Goal: Information Seeking & Learning: Learn about a topic

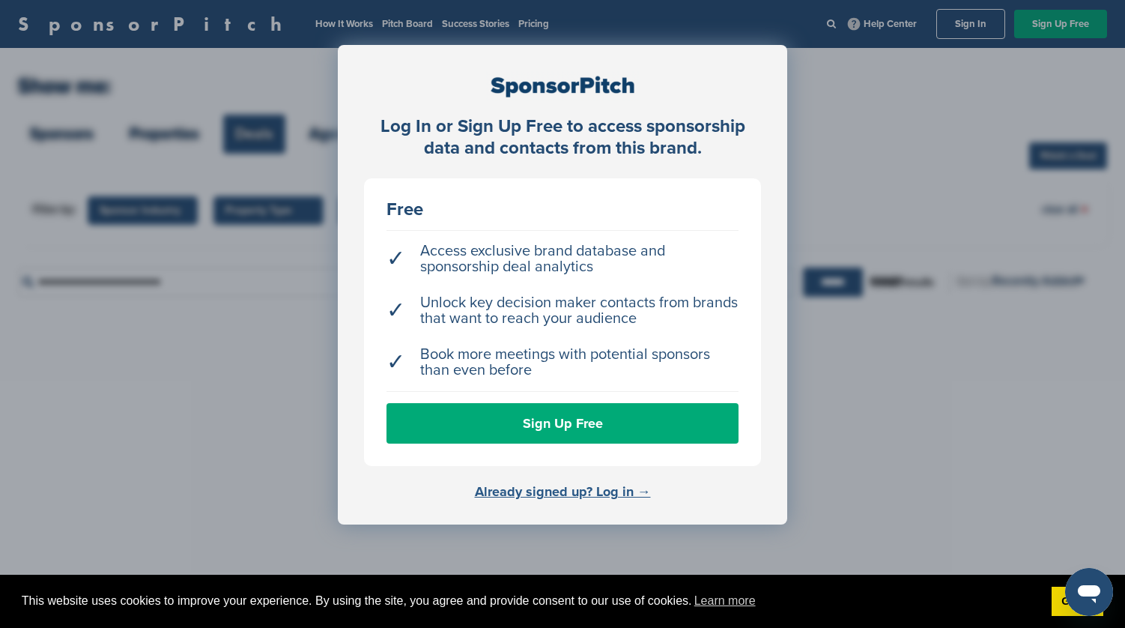
click at [584, 490] on link "Already signed up? Log in →" at bounding box center [563, 491] width 176 height 16
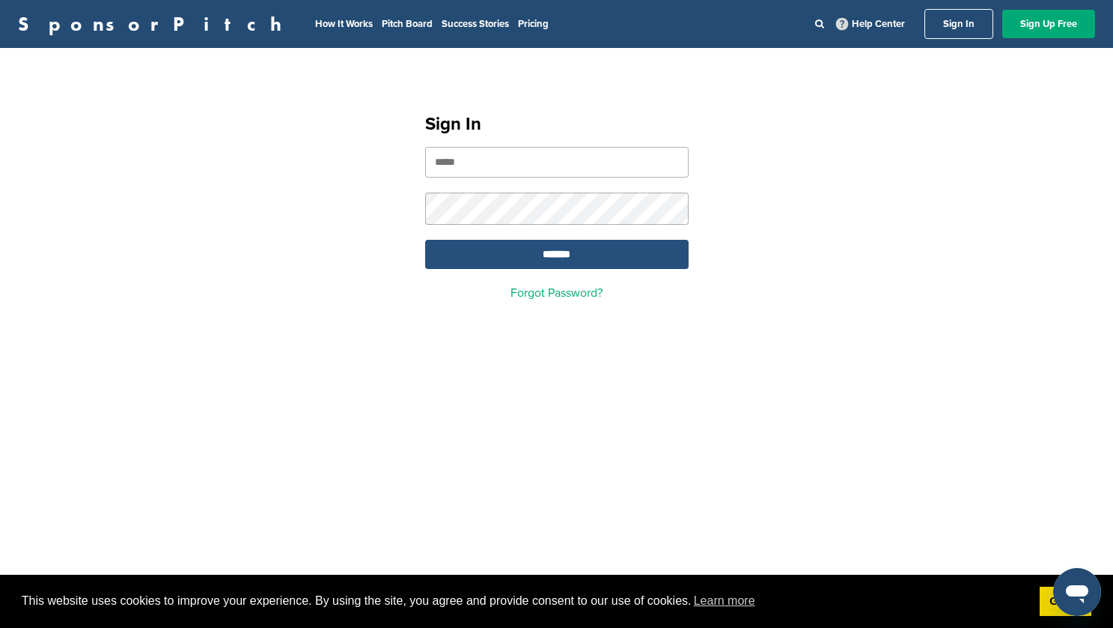
type input "**********"
click at [564, 264] on input "*******" at bounding box center [557, 254] width 264 height 29
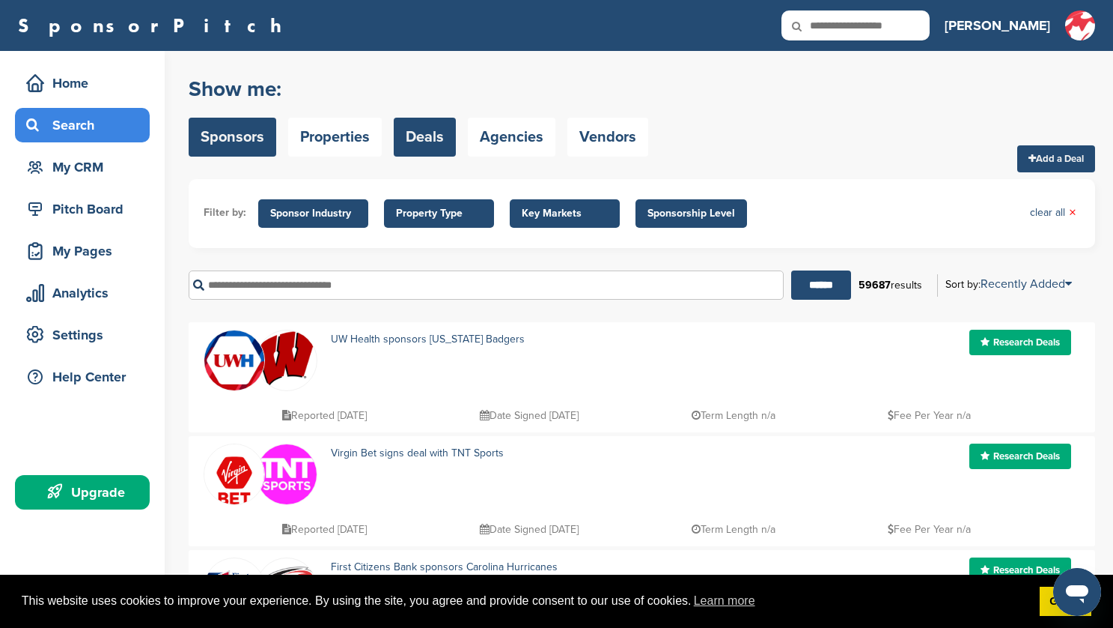
click at [242, 136] on link "Sponsors" at bounding box center [233, 137] width 88 height 39
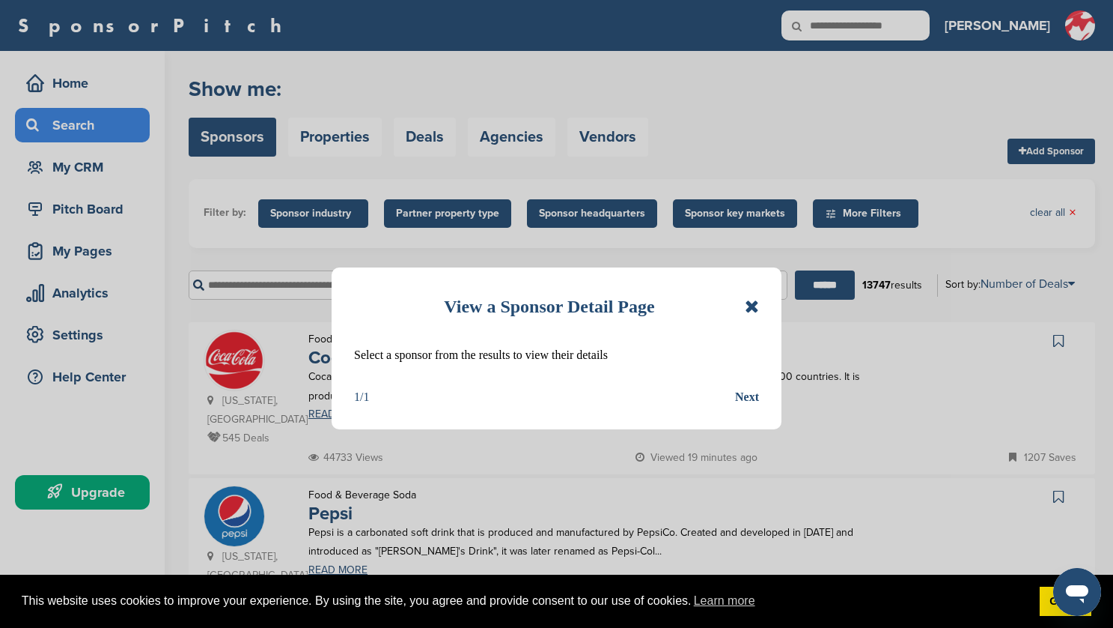
click at [760, 305] on div "View a Sponsor Detail Page Select a sponsor from the results to view their deta…" at bounding box center [557, 348] width 450 height 162
click at [755, 306] on icon at bounding box center [752, 306] width 14 height 18
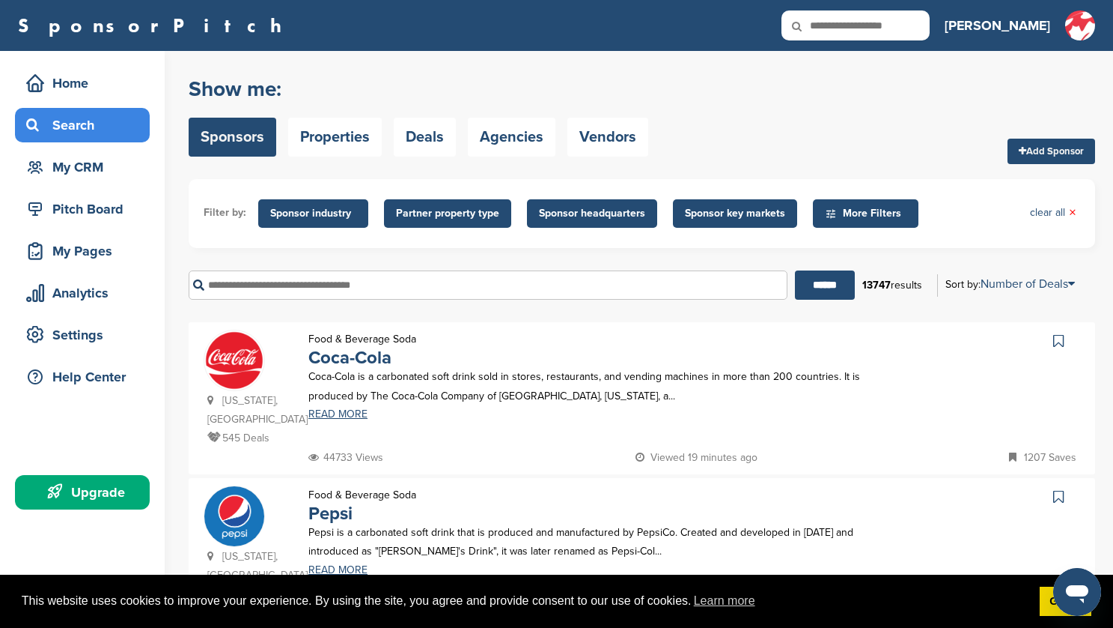
click at [335, 216] on span "Sponsor industry" at bounding box center [313, 213] width 86 height 16
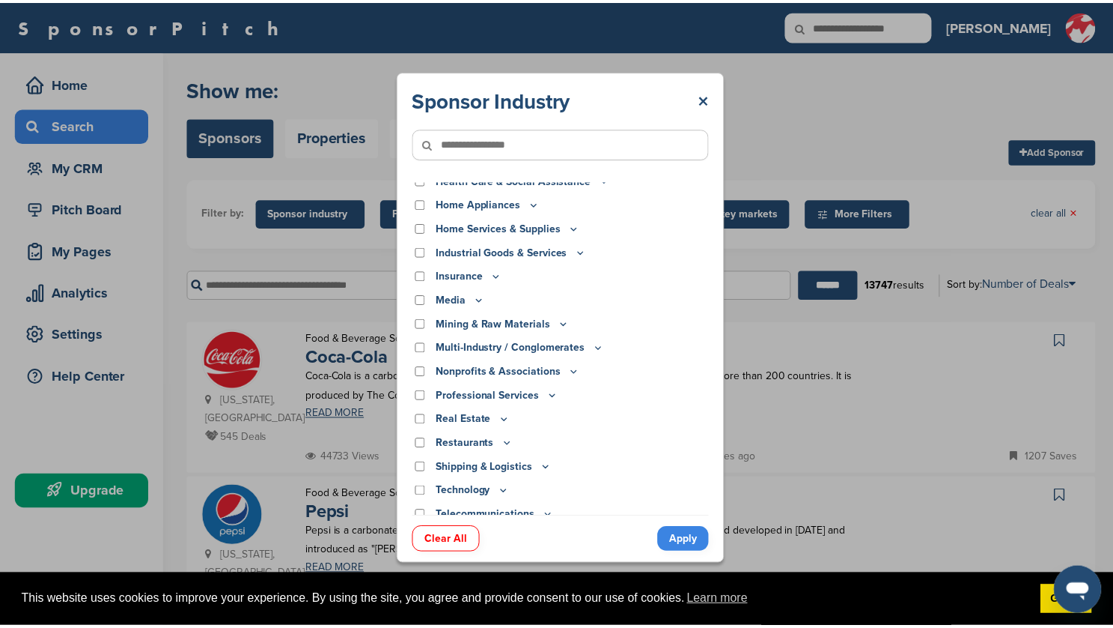
scroll to position [355, 0]
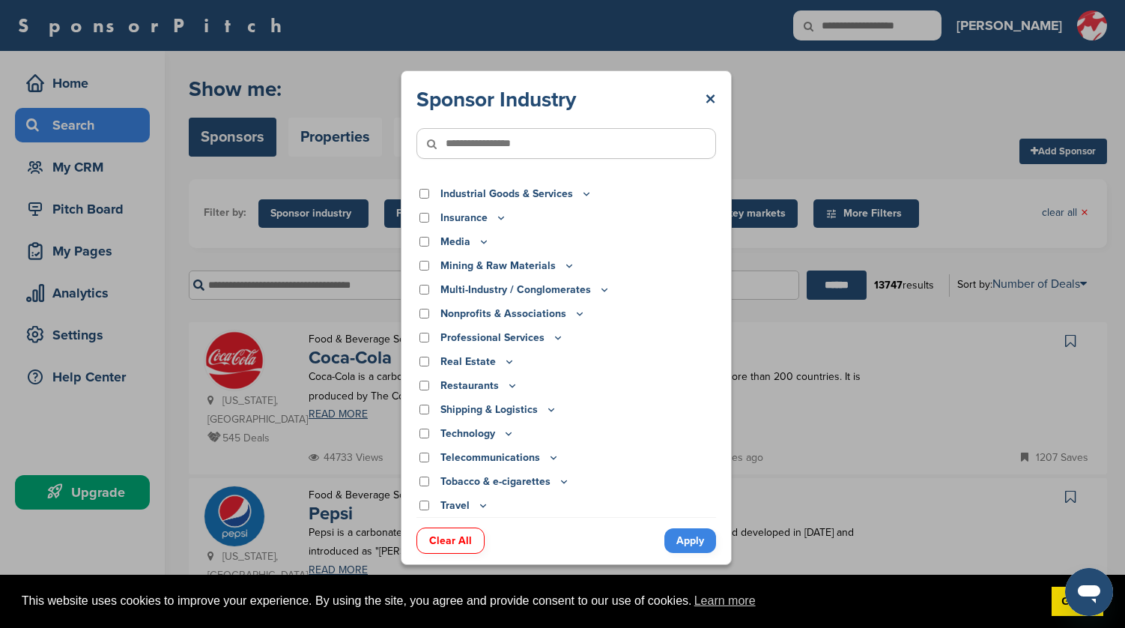
click at [425, 246] on div "Media" at bounding box center [566, 242] width 300 height 16
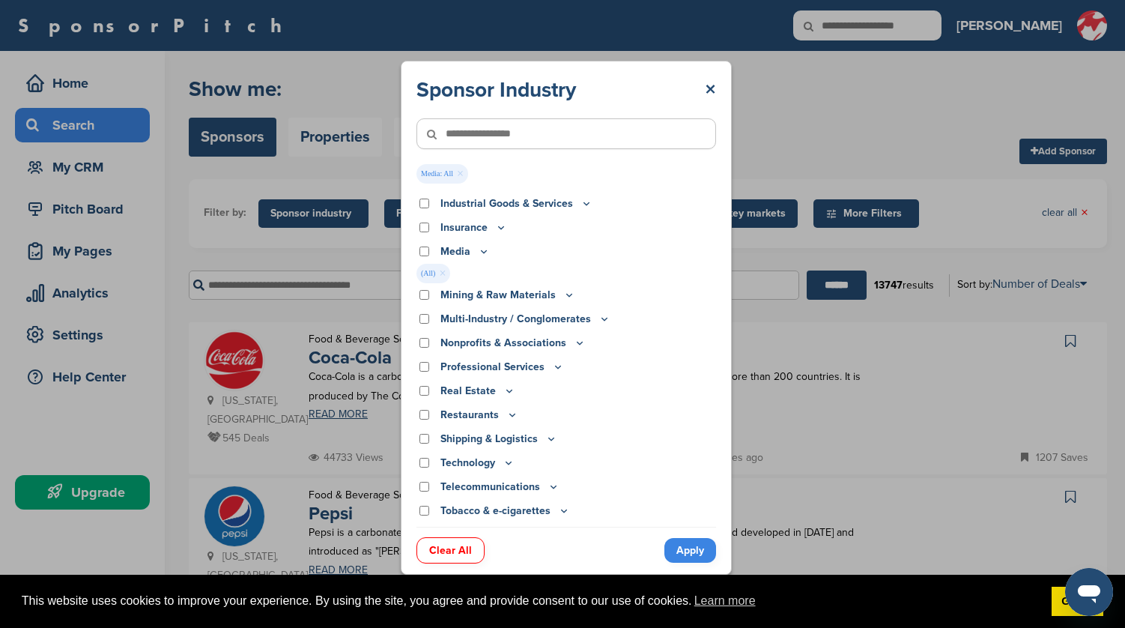
click at [691, 549] on link "Apply" at bounding box center [690, 550] width 52 height 25
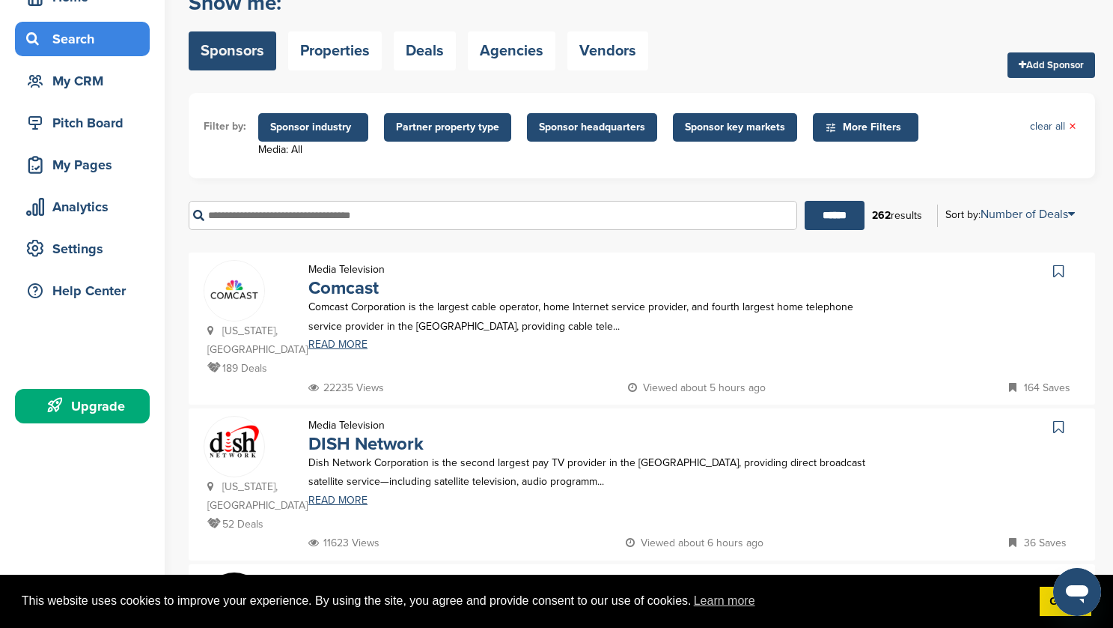
scroll to position [0, 0]
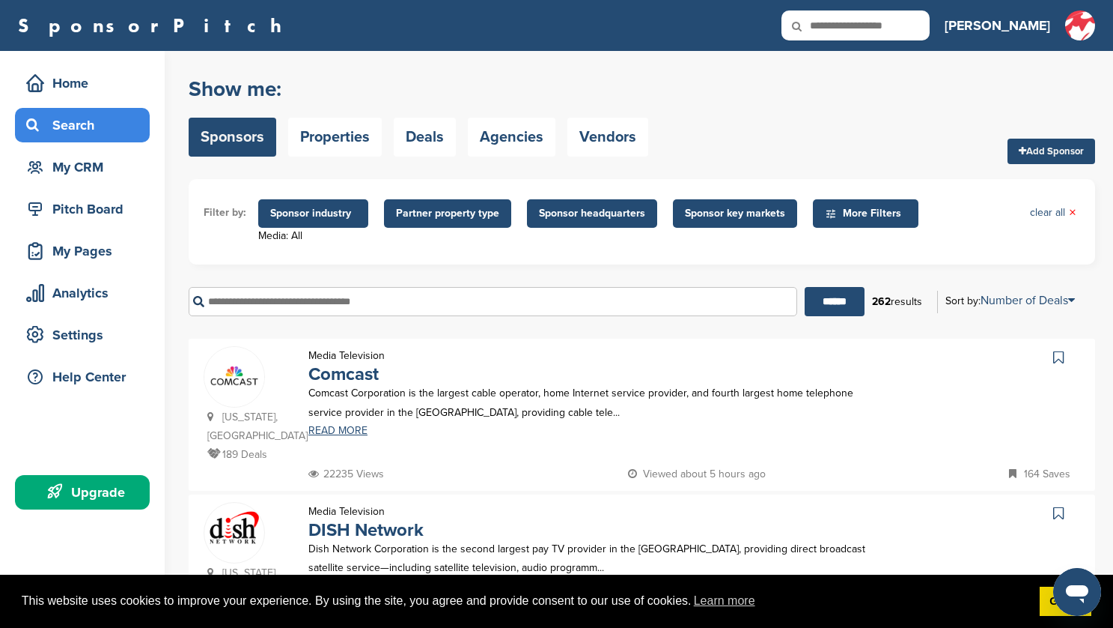
click at [309, 222] on span "Sponsor industry" at bounding box center [313, 213] width 110 height 28
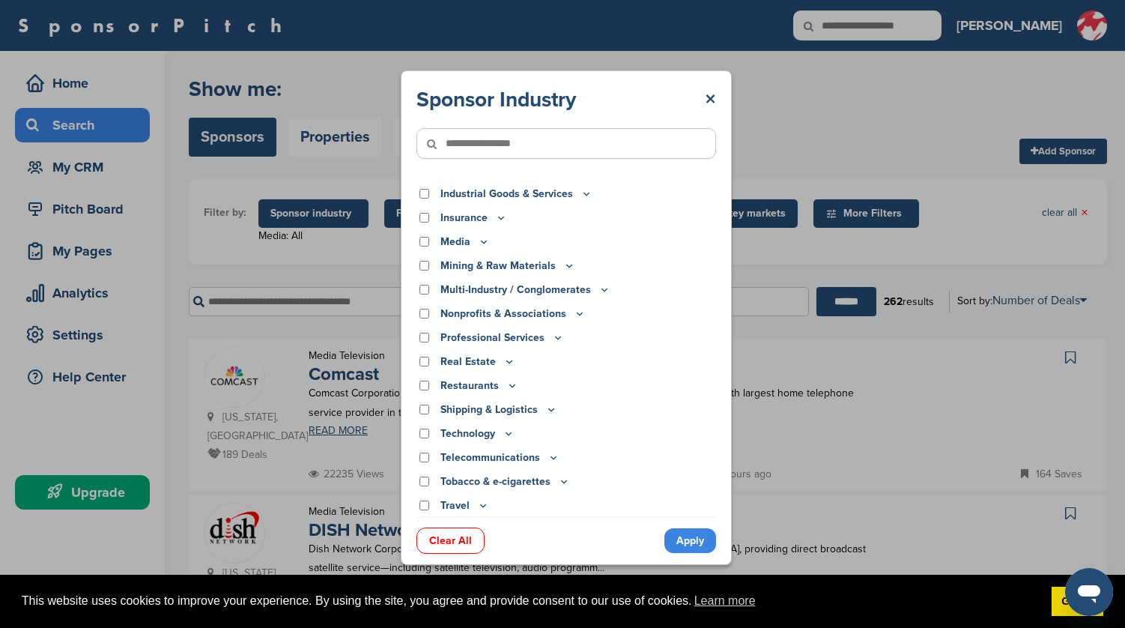
click at [687, 546] on link "Apply" at bounding box center [690, 540] width 52 height 25
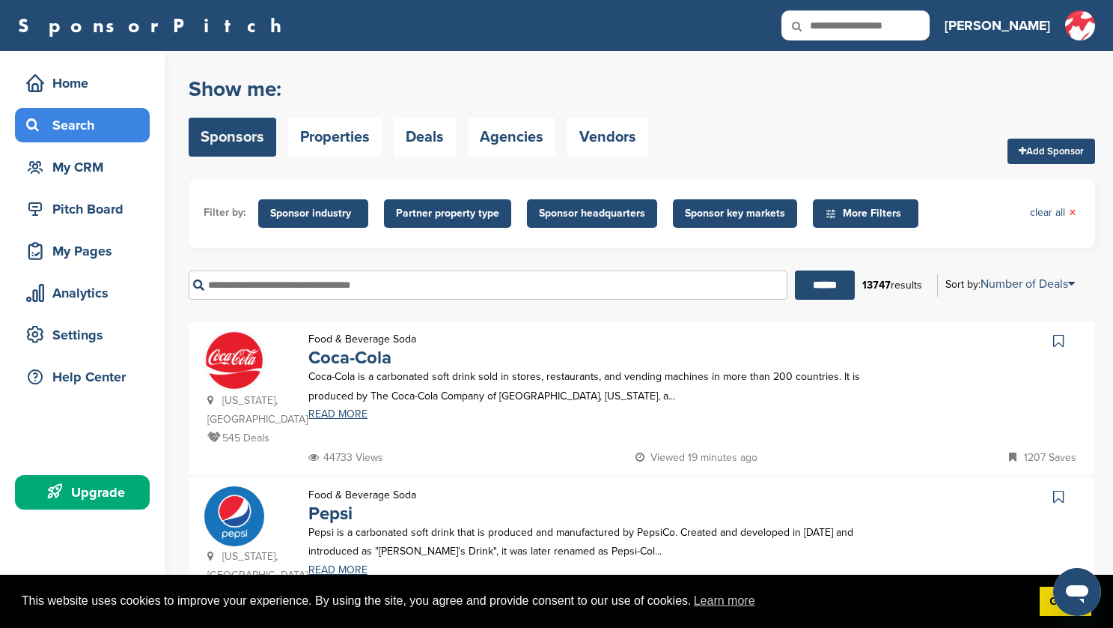
click at [433, 290] on input "text" at bounding box center [488, 284] width 599 height 29
type input "*******"
click at [795, 270] on input "******" at bounding box center [825, 284] width 60 height 29
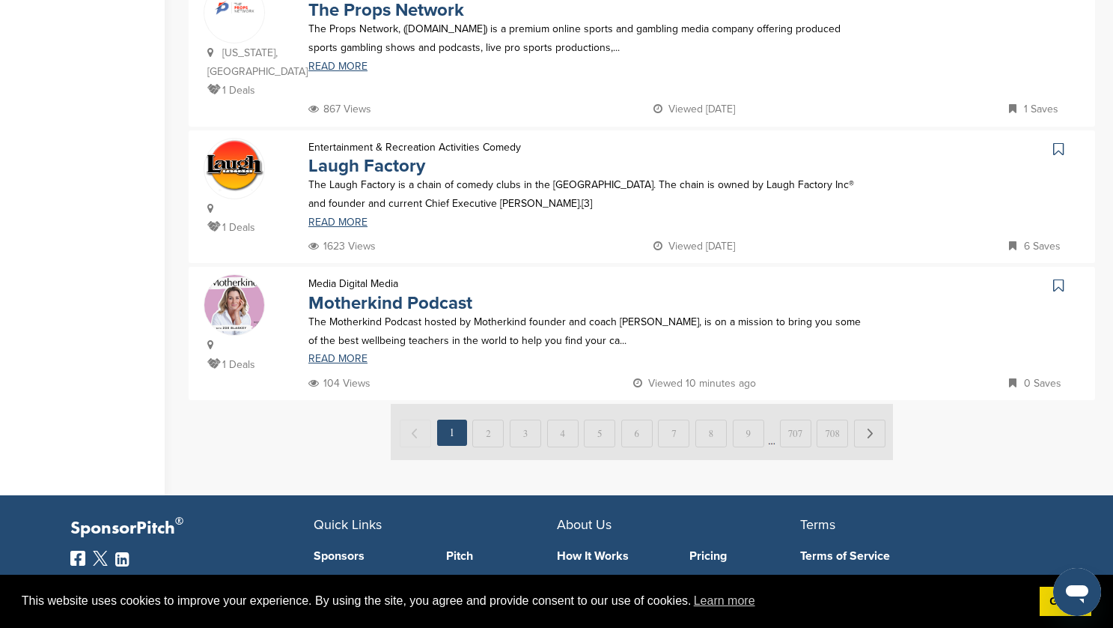
scroll to position [1205, 0]
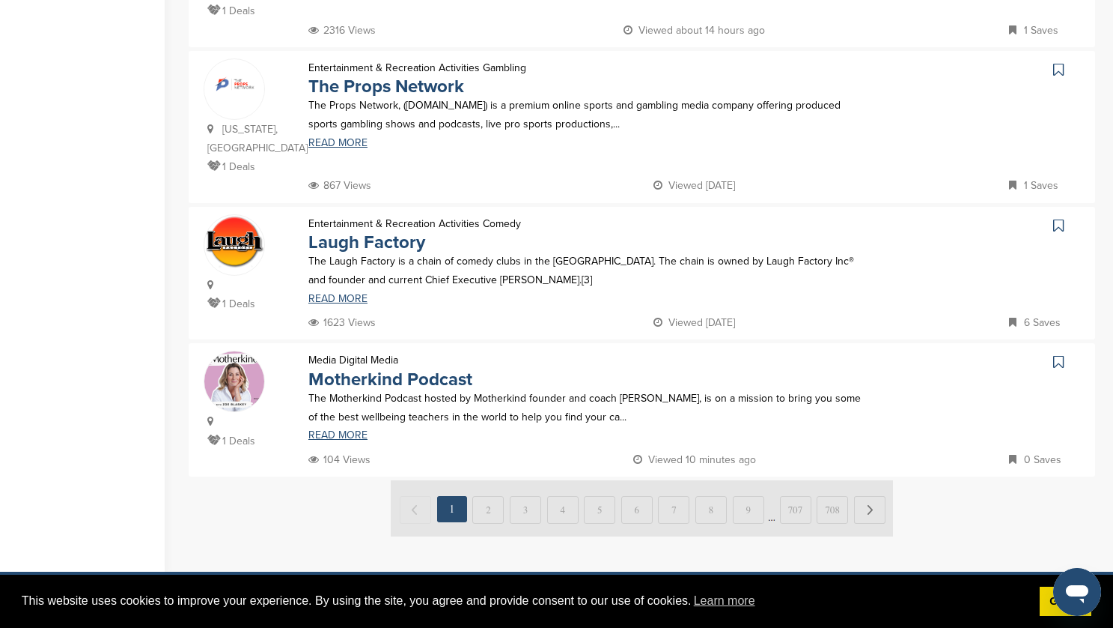
click at [489, 480] on img at bounding box center [642, 508] width 502 height 56
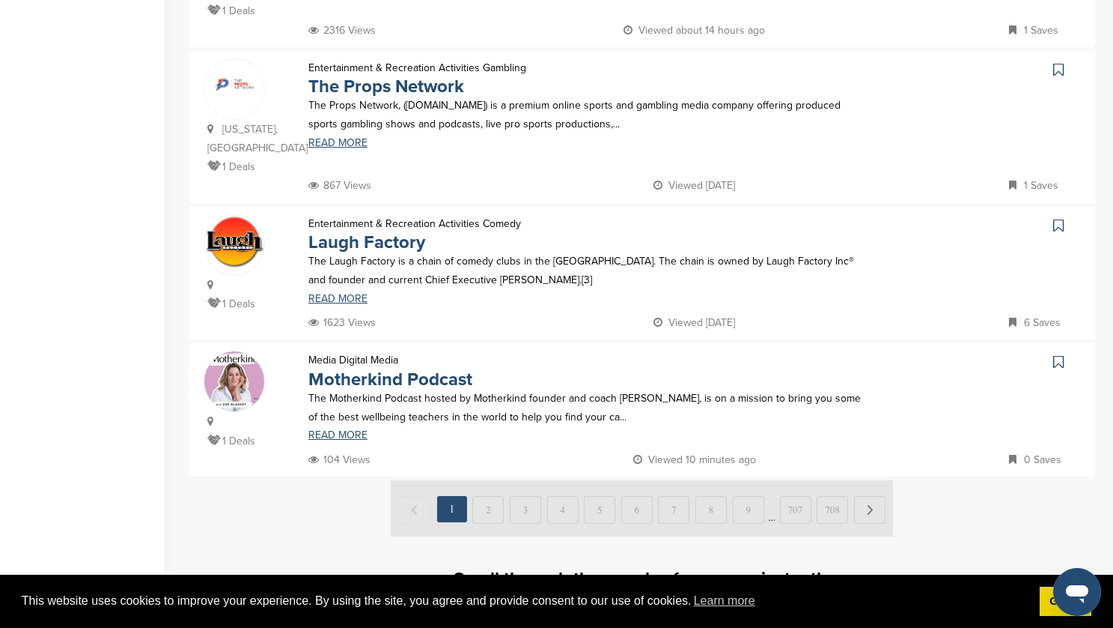
drag, startPoint x: 489, startPoint y: 436, endPoint x: 512, endPoint y: 404, distance: 39.1
click at [489, 480] on img at bounding box center [642, 508] width 502 height 56
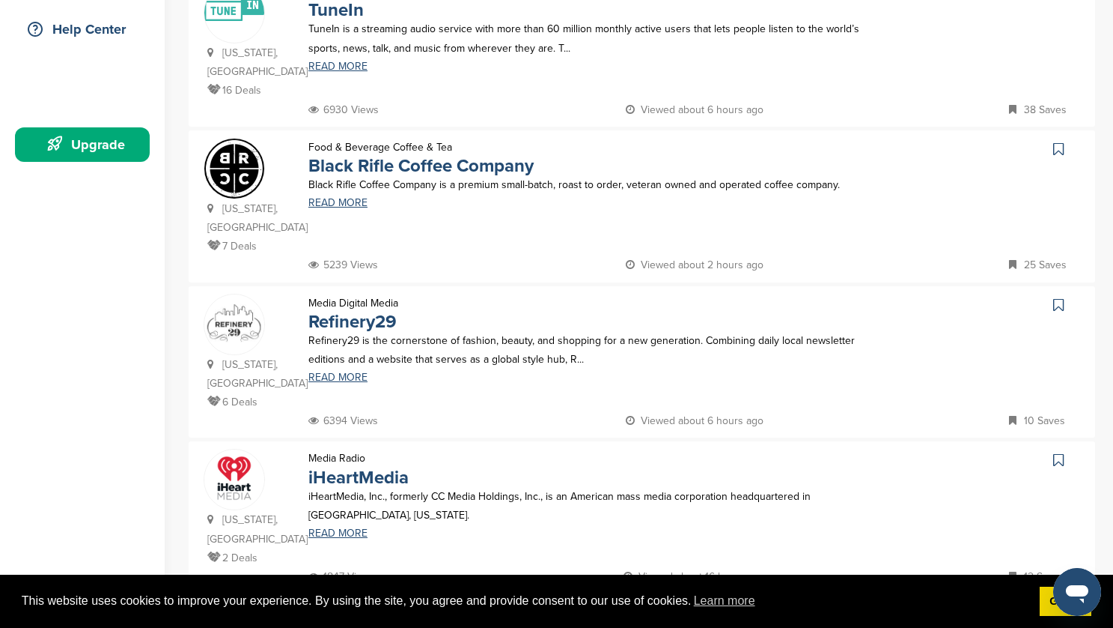
scroll to position [0, 0]
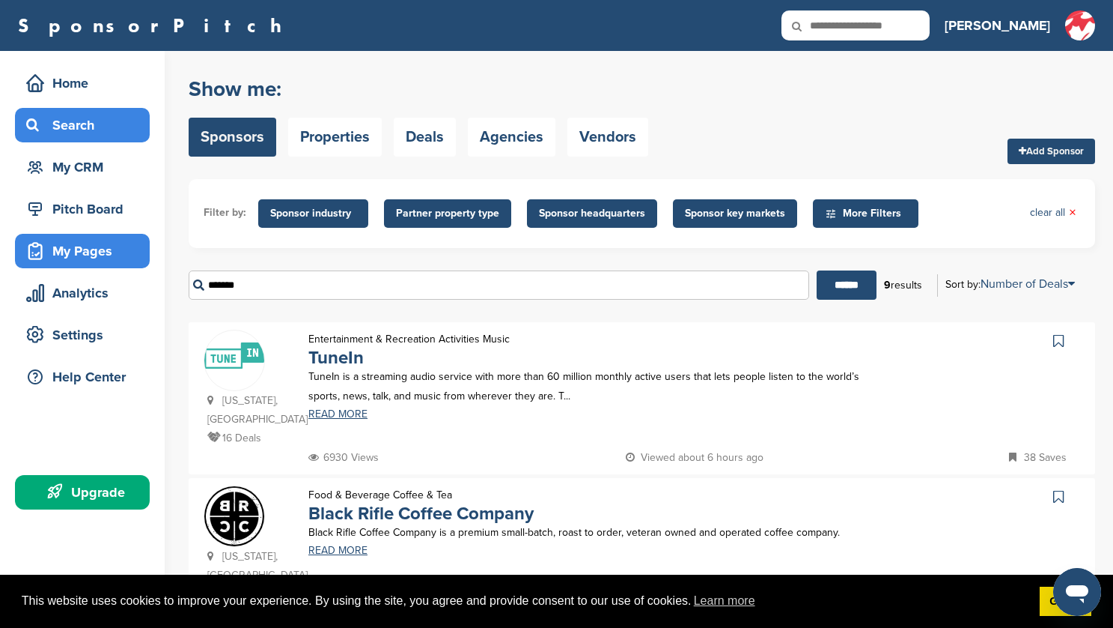
click at [75, 246] on div "My Pages" at bounding box center [85, 250] width 127 height 27
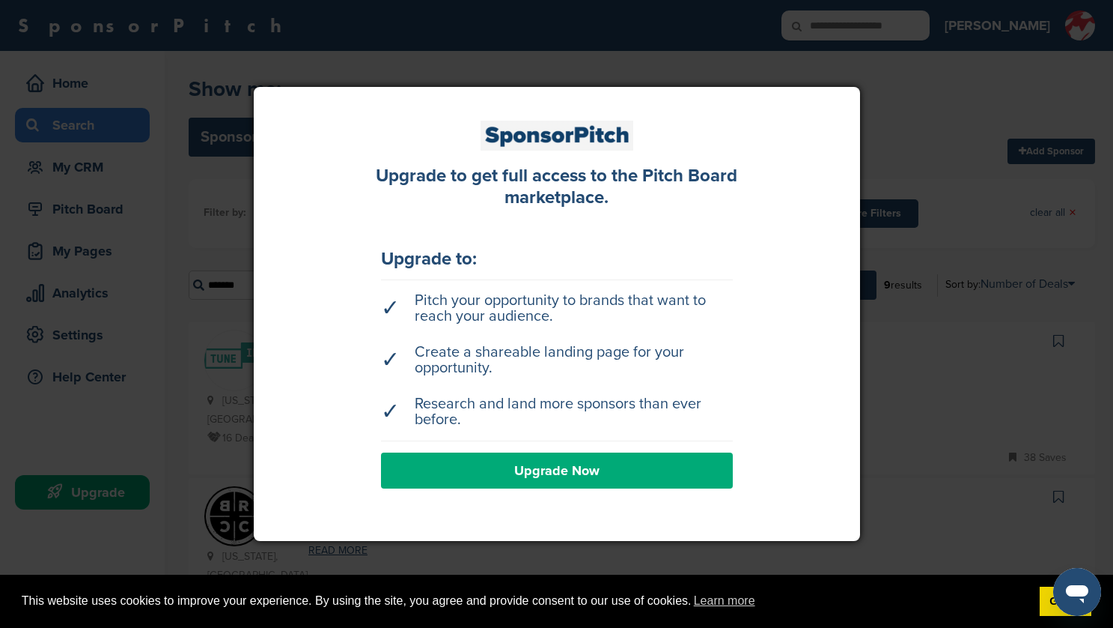
click at [926, 412] on div at bounding box center [556, 314] width 1113 height 628
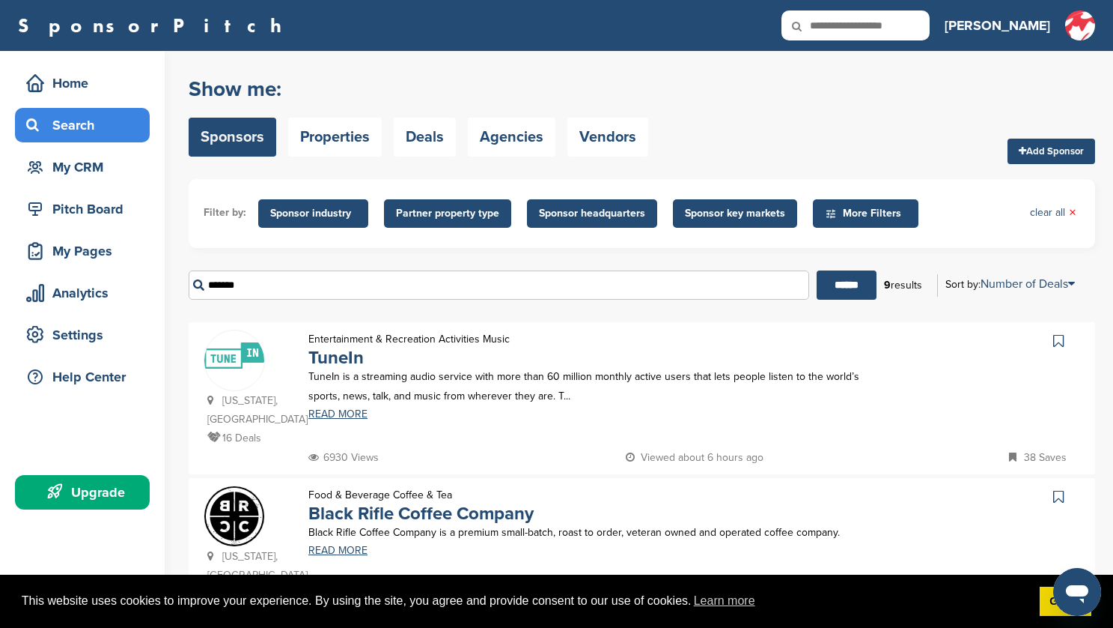
scroll to position [19, 0]
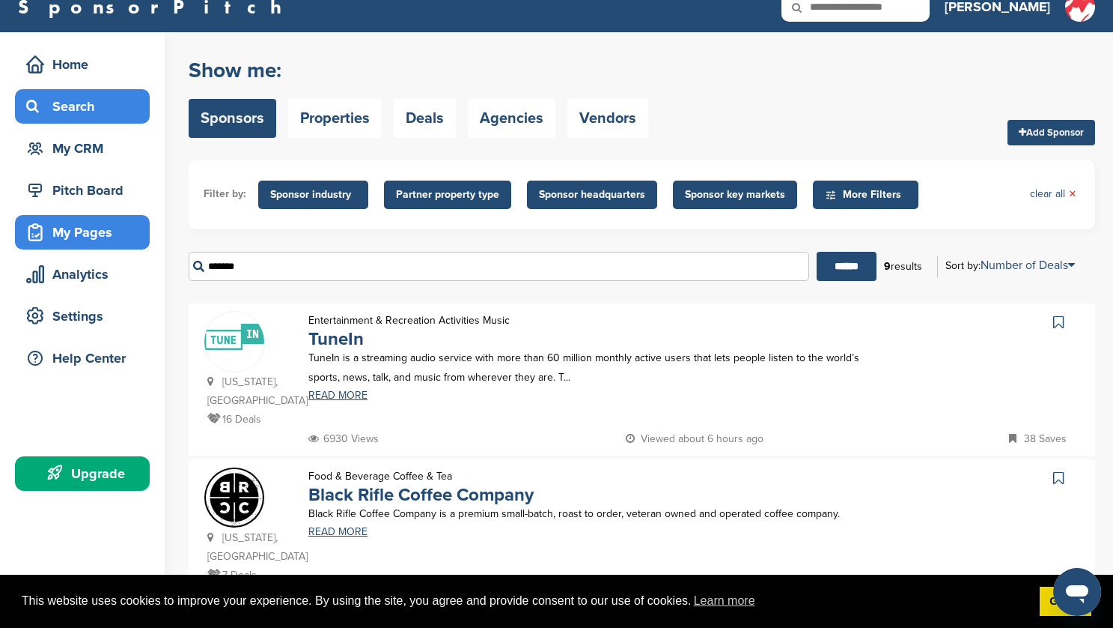
click at [115, 234] on div "My Pages" at bounding box center [85, 232] width 127 height 27
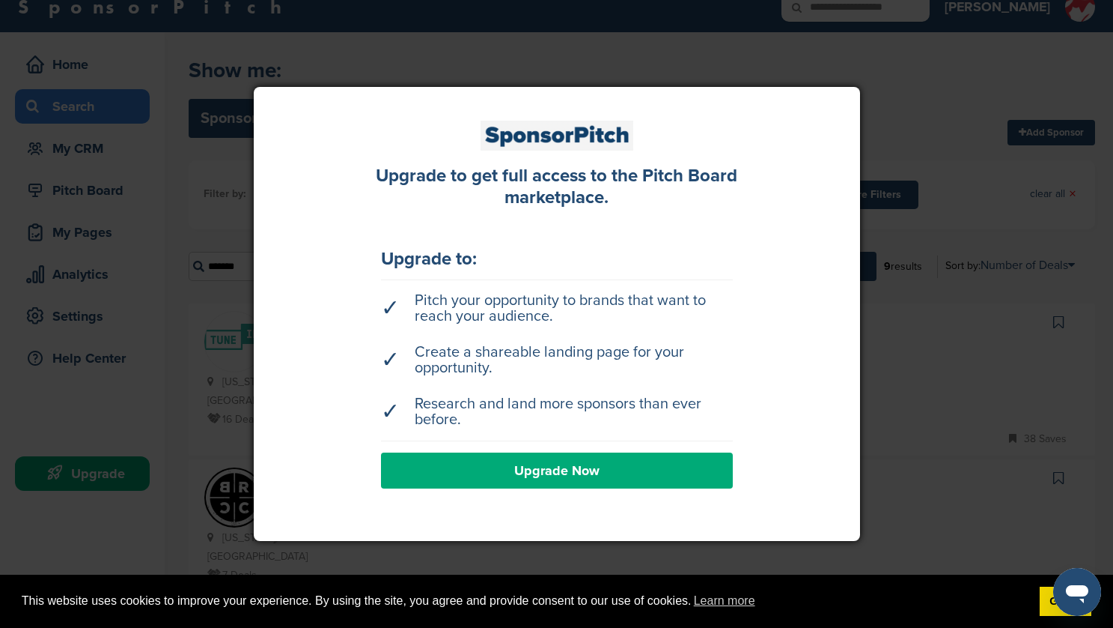
click at [184, 237] on div at bounding box center [556, 314] width 1113 height 628
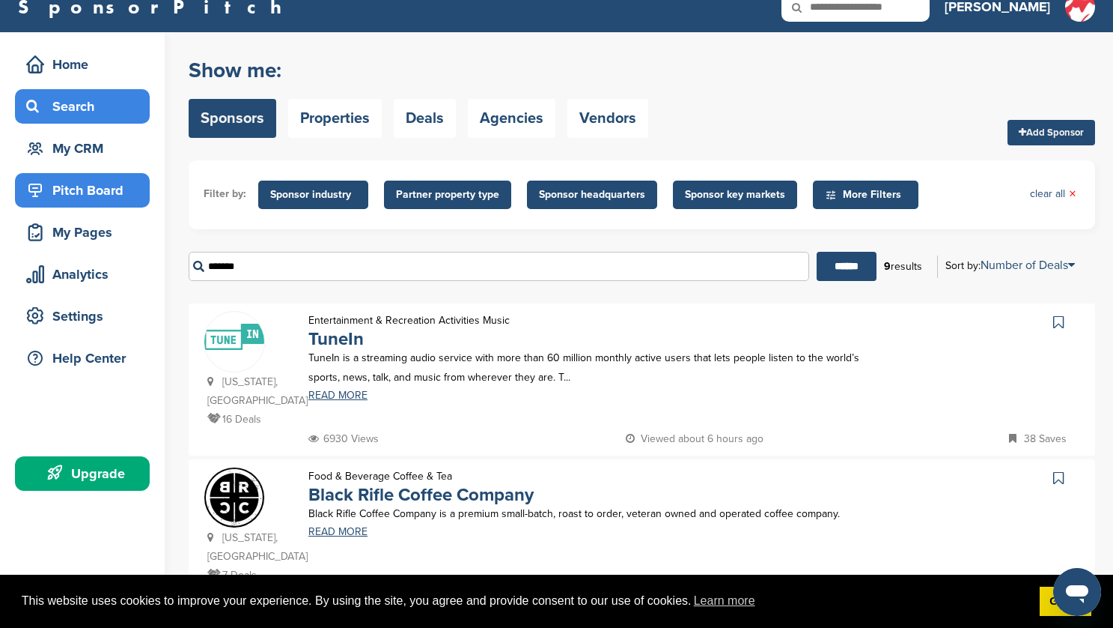
click at [117, 191] on div "Pitch Board" at bounding box center [85, 190] width 127 height 27
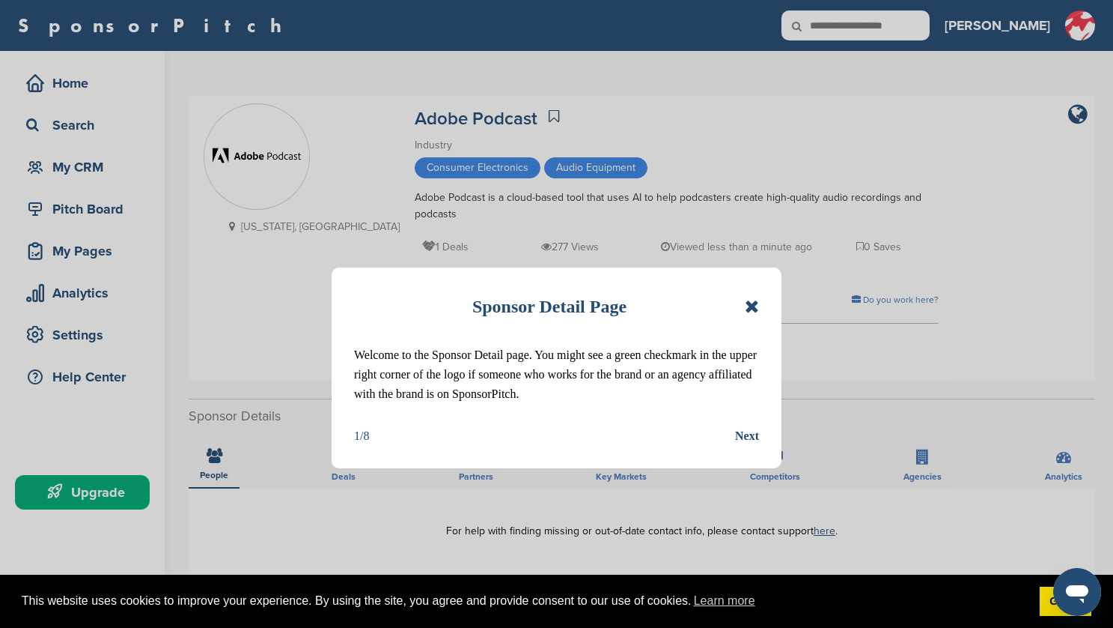
click at [753, 306] on icon at bounding box center [752, 306] width 14 height 18
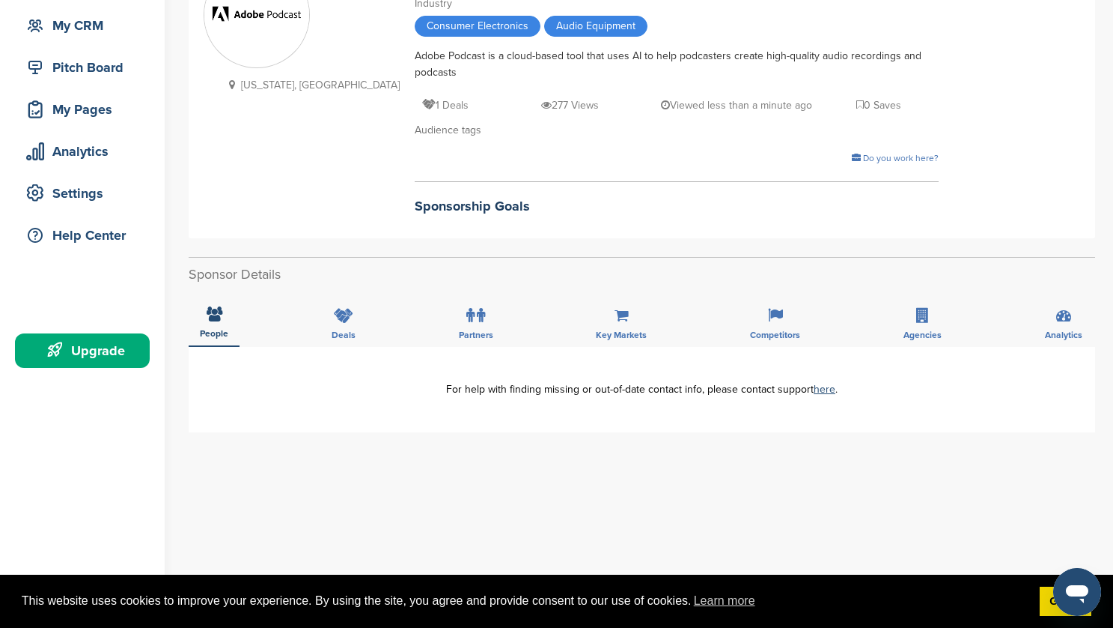
scroll to position [190, 0]
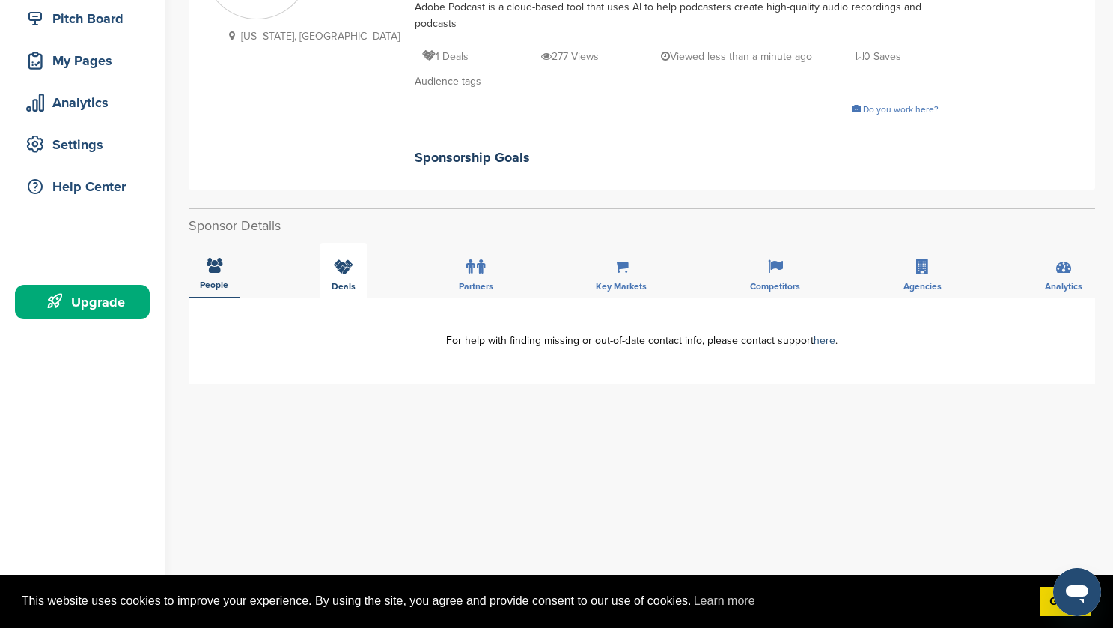
click at [354, 280] on div "Deals" at bounding box center [343, 270] width 46 height 55
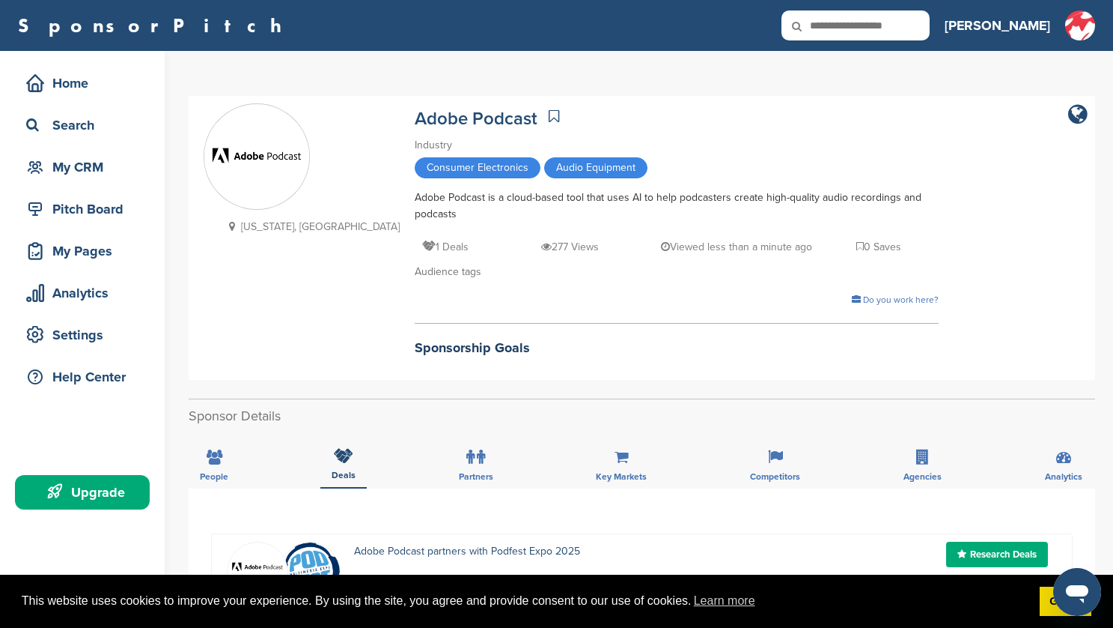
scroll to position [9, 0]
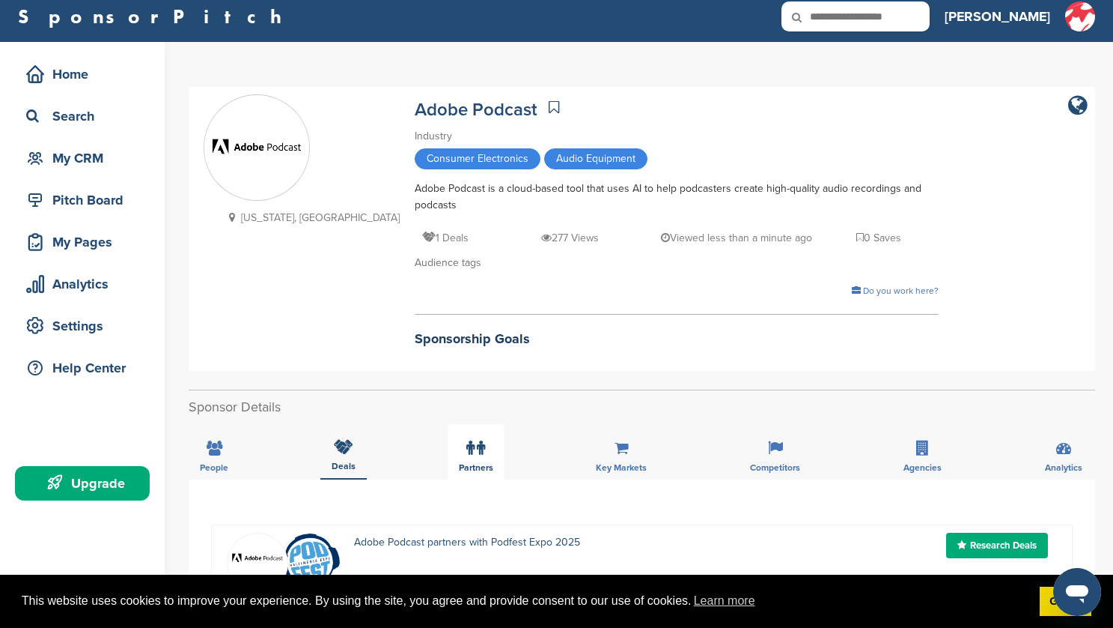
click at [461, 441] on div "Partners" at bounding box center [476, 451] width 57 height 55
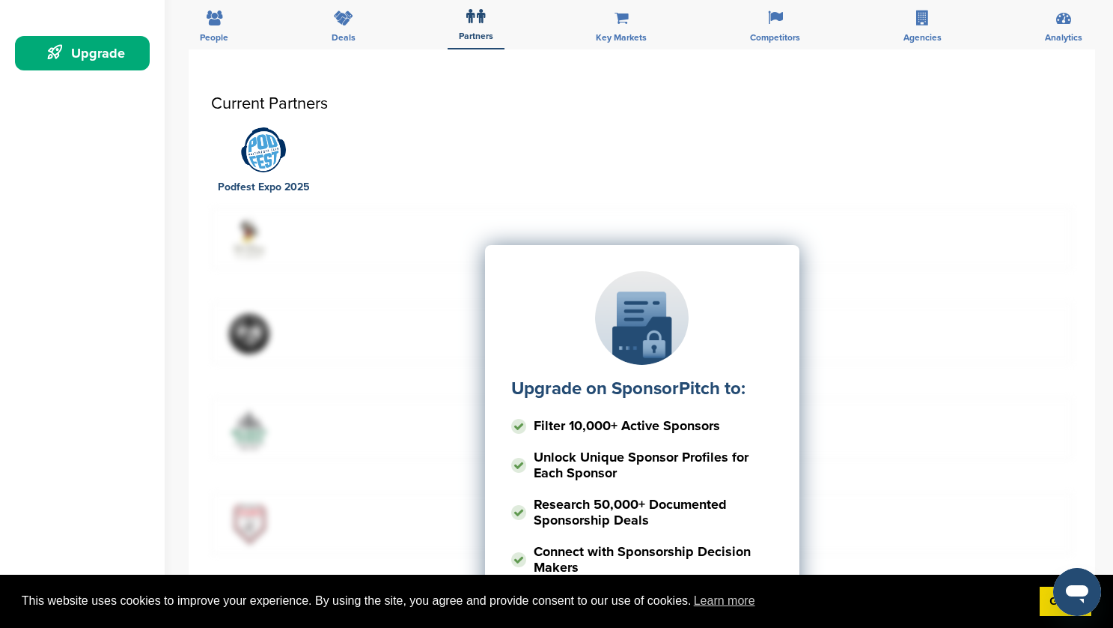
scroll to position [177, 0]
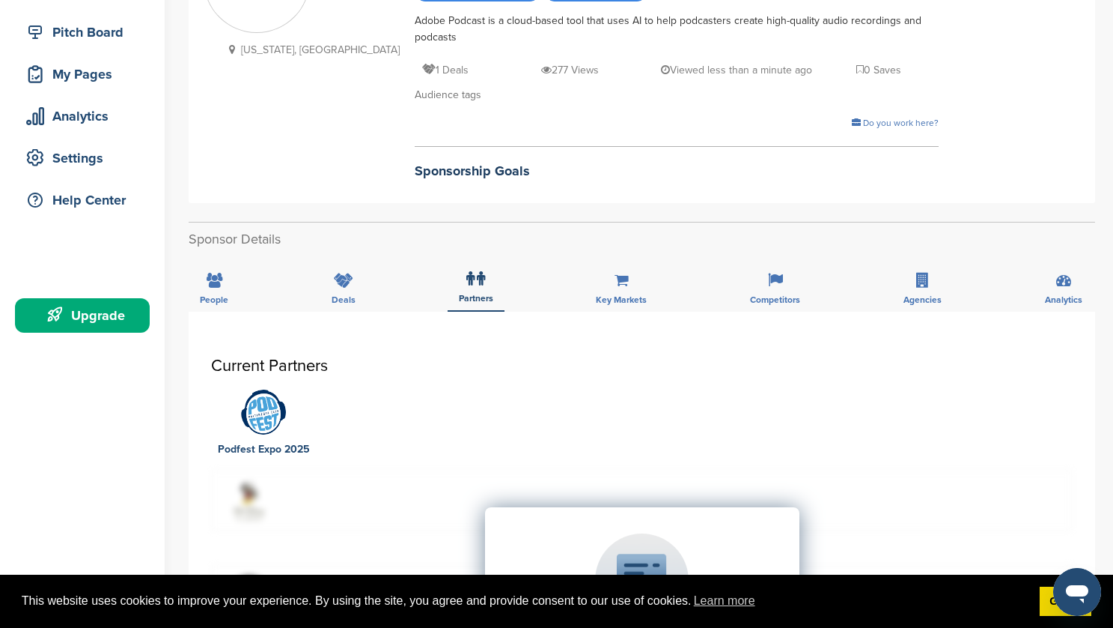
drag, startPoint x: 618, startPoint y: 250, endPoint x: 626, endPoint y: 294, distance: 44.2
click at [618, 250] on div "Sponsor Details Partners People Deals Partners Key Markets Competitors Agencies…" at bounding box center [642, 595] width 907 height 746
click at [626, 293] on div "Key Markets" at bounding box center [621, 283] width 73 height 55
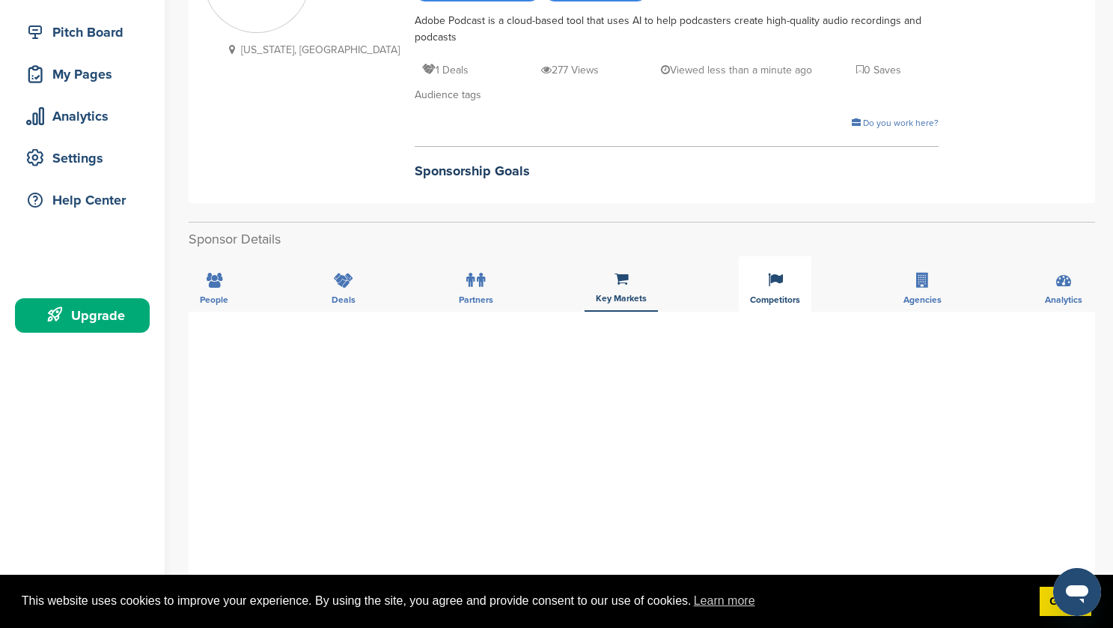
click at [785, 287] on div "Competitors" at bounding box center [775, 283] width 73 height 55
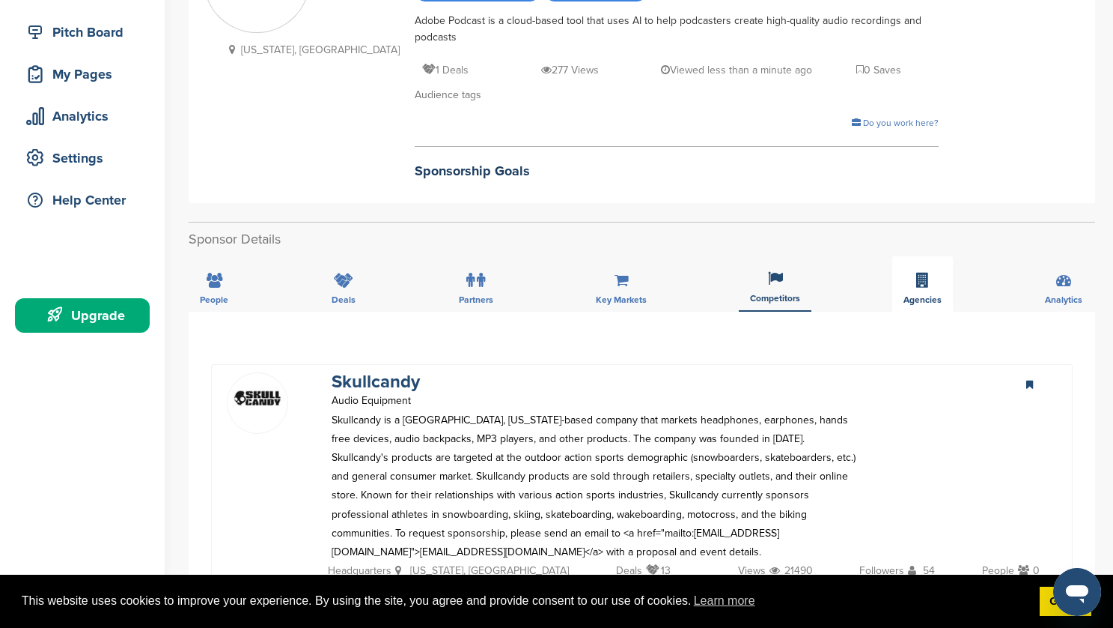
click at [917, 287] on icon at bounding box center [923, 280] width 13 height 15
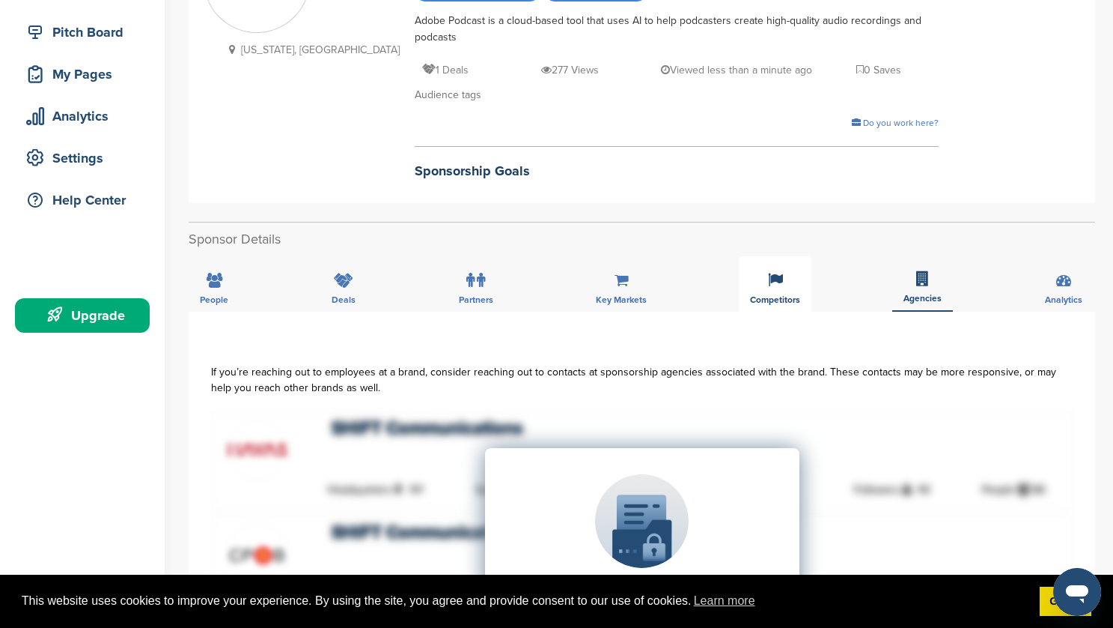
click at [765, 283] on div "Competitors" at bounding box center [775, 283] width 73 height 55
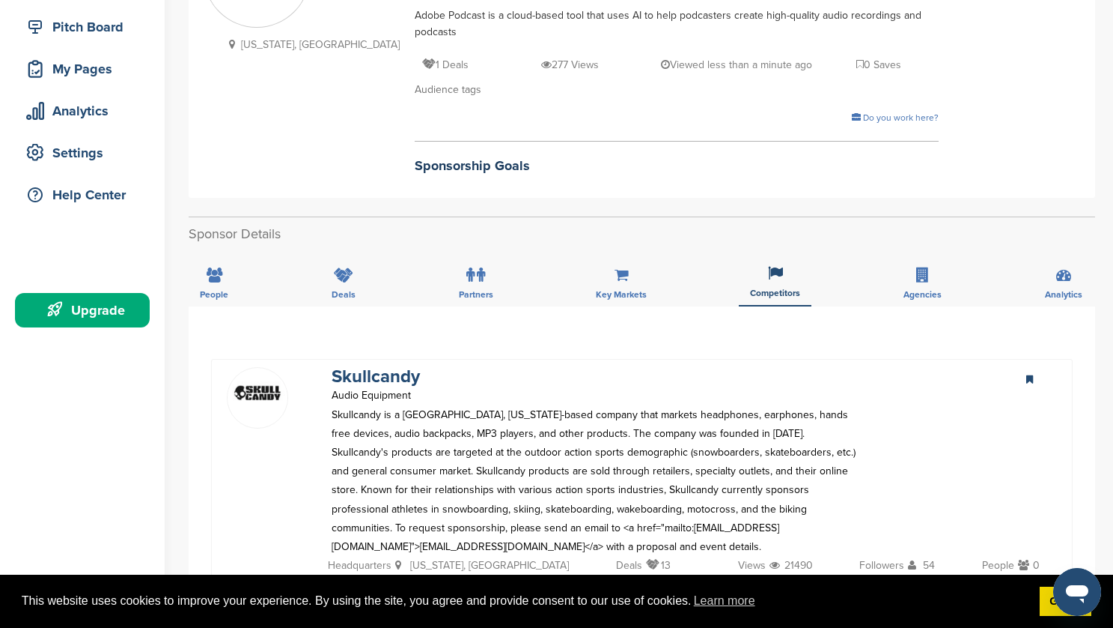
scroll to position [97, 0]
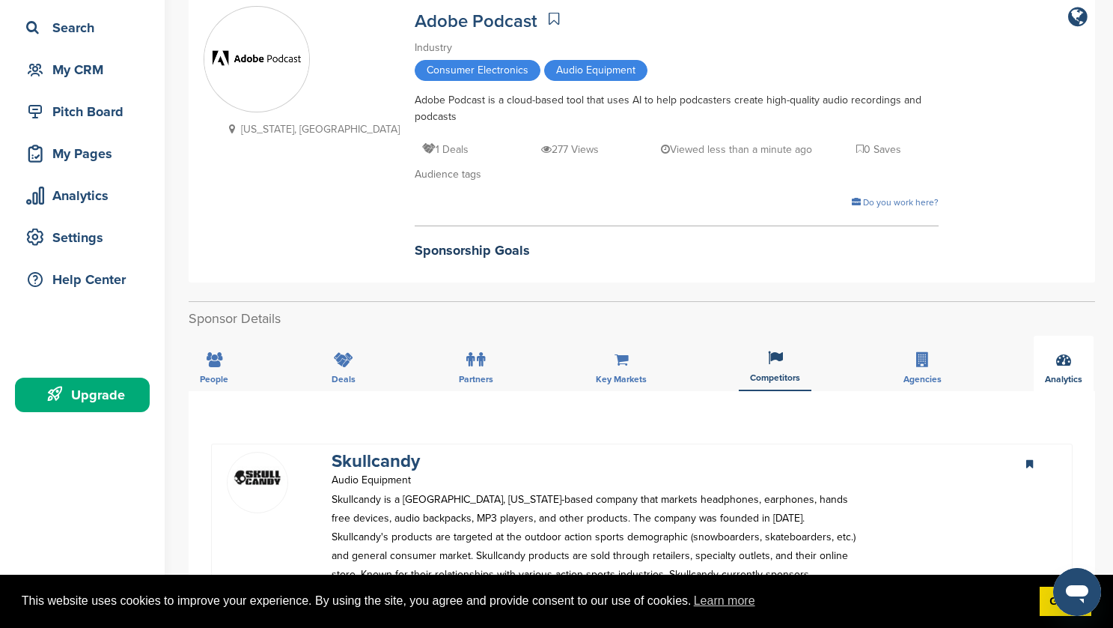
click at [1057, 359] on icon at bounding box center [1064, 359] width 15 height 15
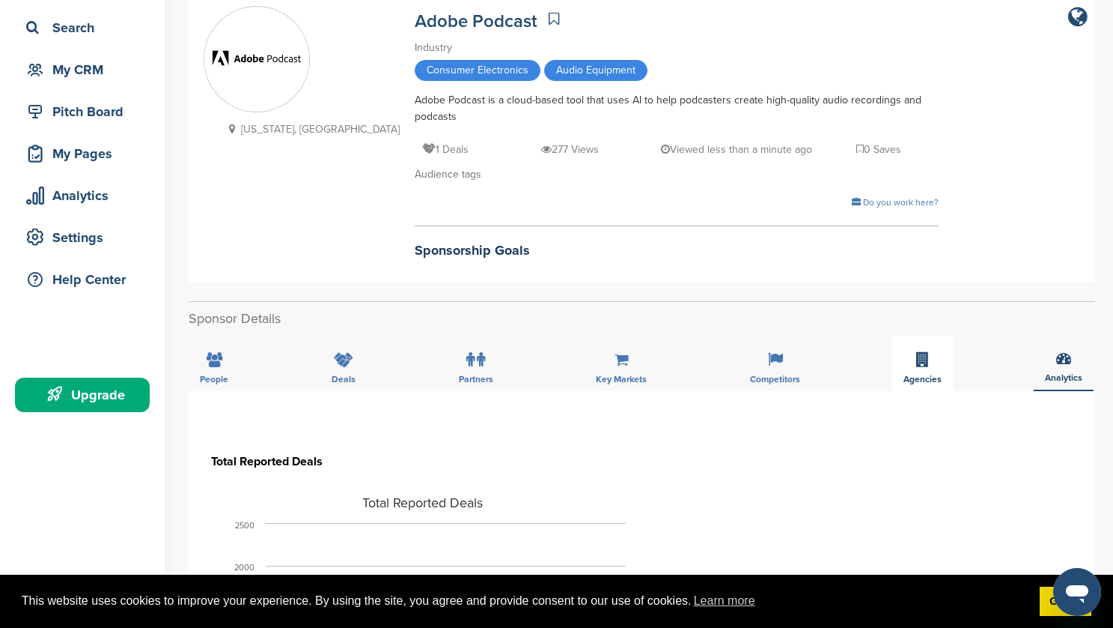
click at [944, 366] on div "Agencies" at bounding box center [923, 362] width 61 height 55
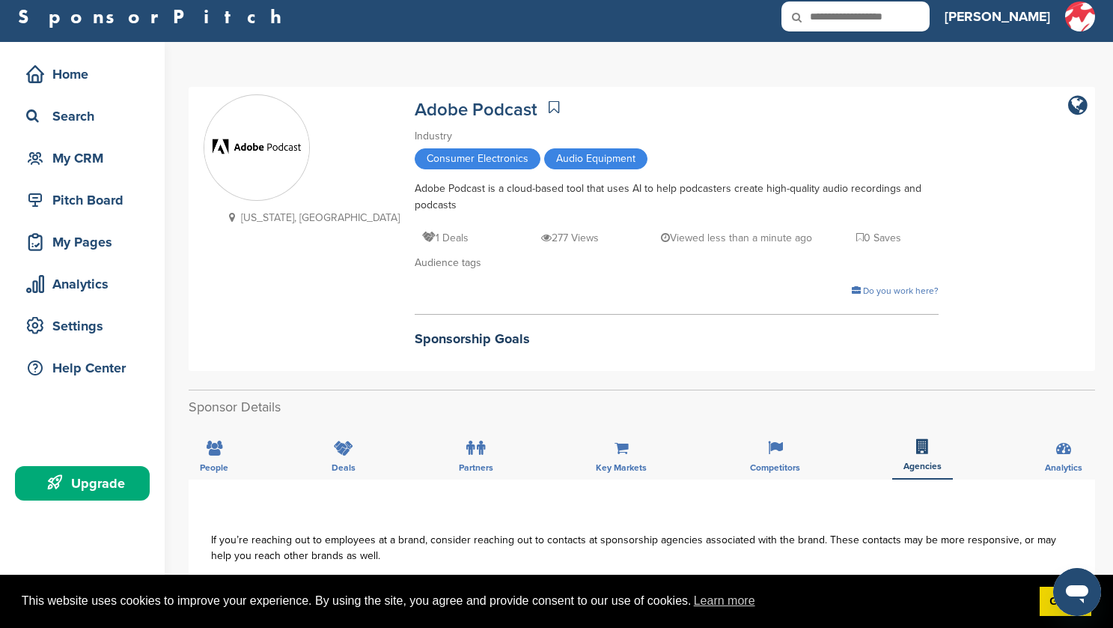
scroll to position [191, 0]
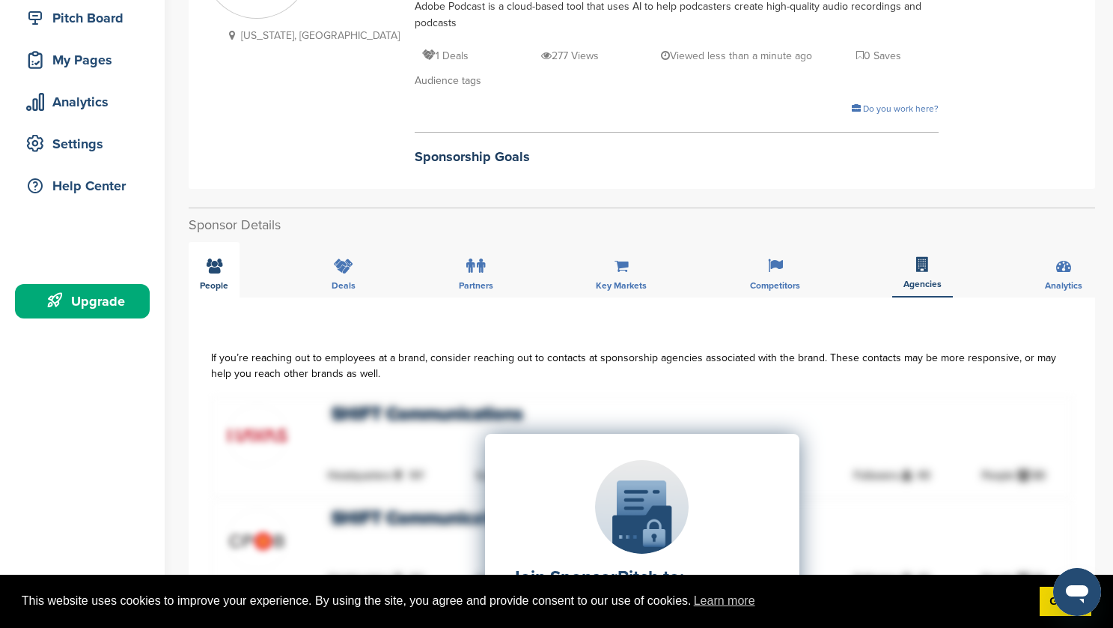
click at [210, 270] on icon at bounding box center [215, 265] width 16 height 15
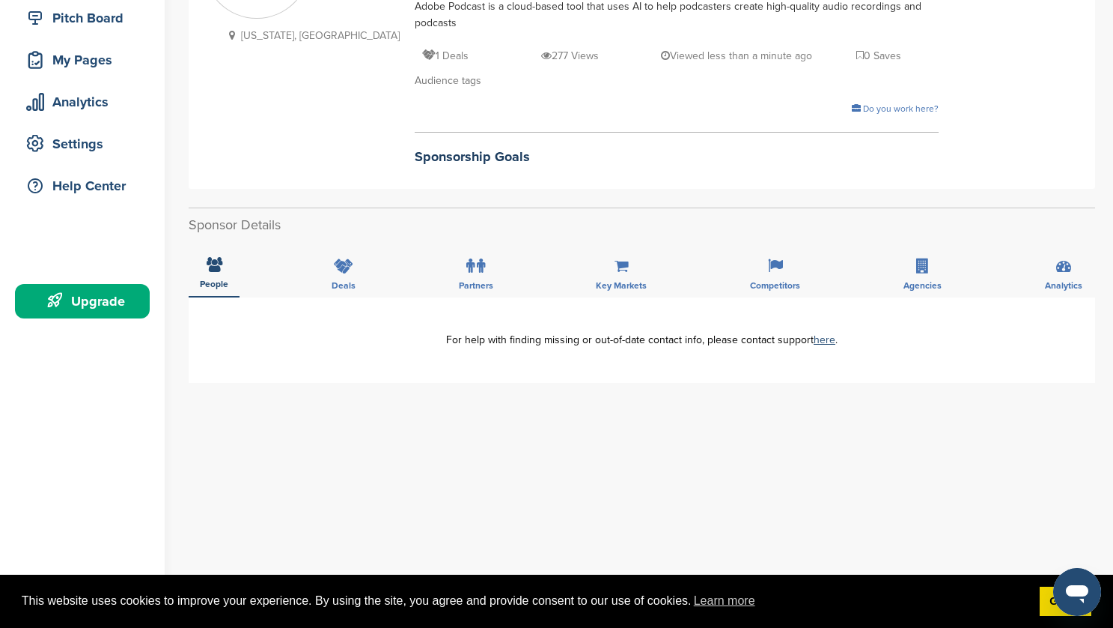
scroll to position [210, 0]
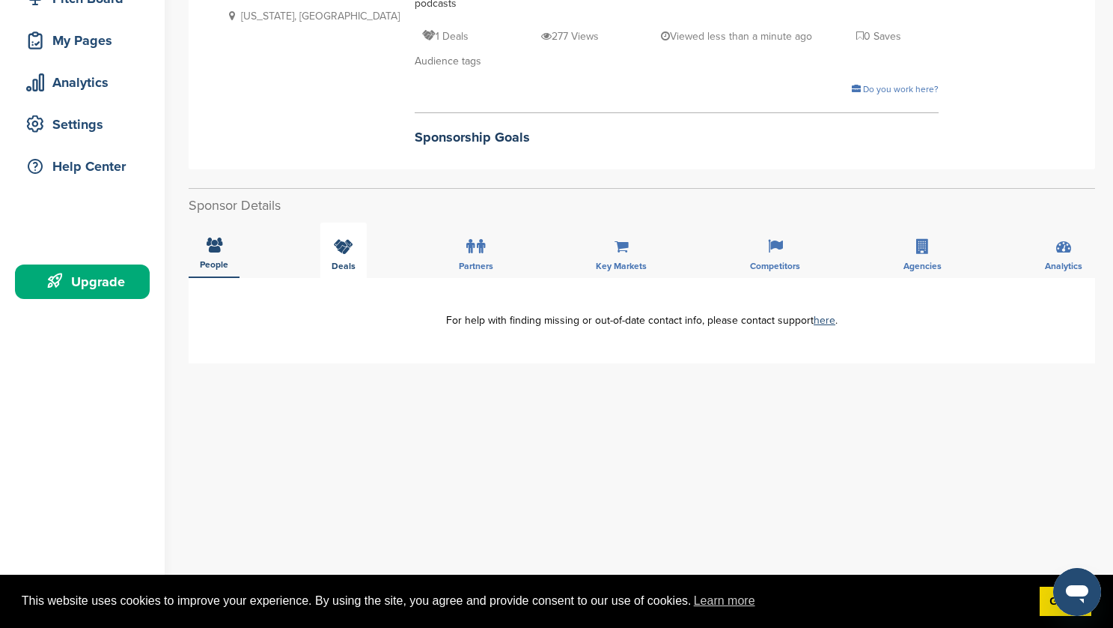
click at [334, 246] on icon at bounding box center [343, 246] width 19 height 15
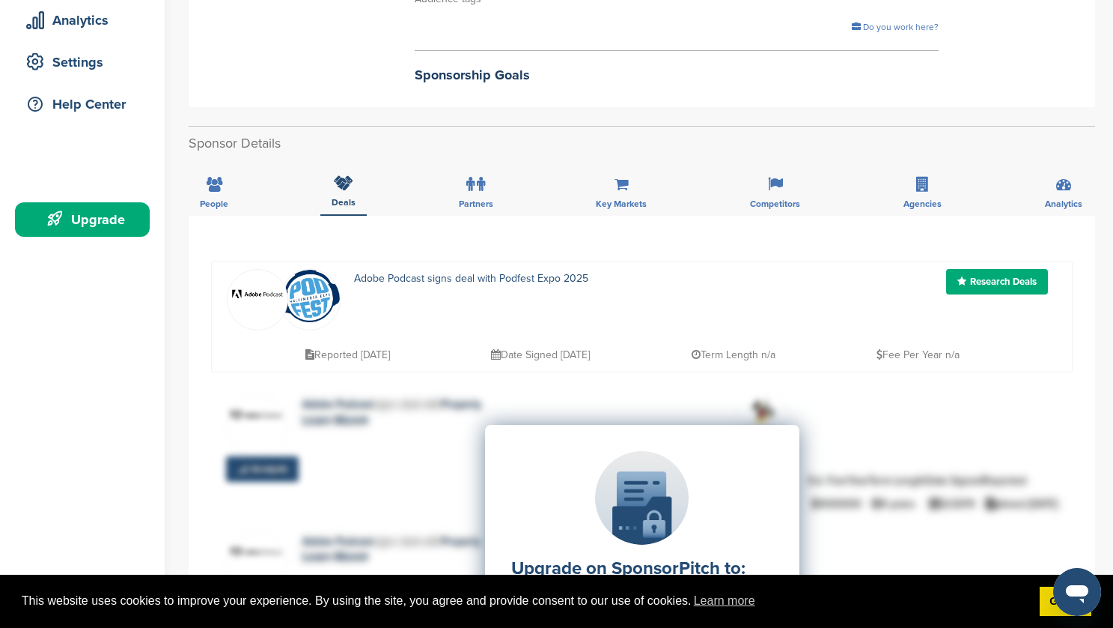
scroll to position [0, 0]
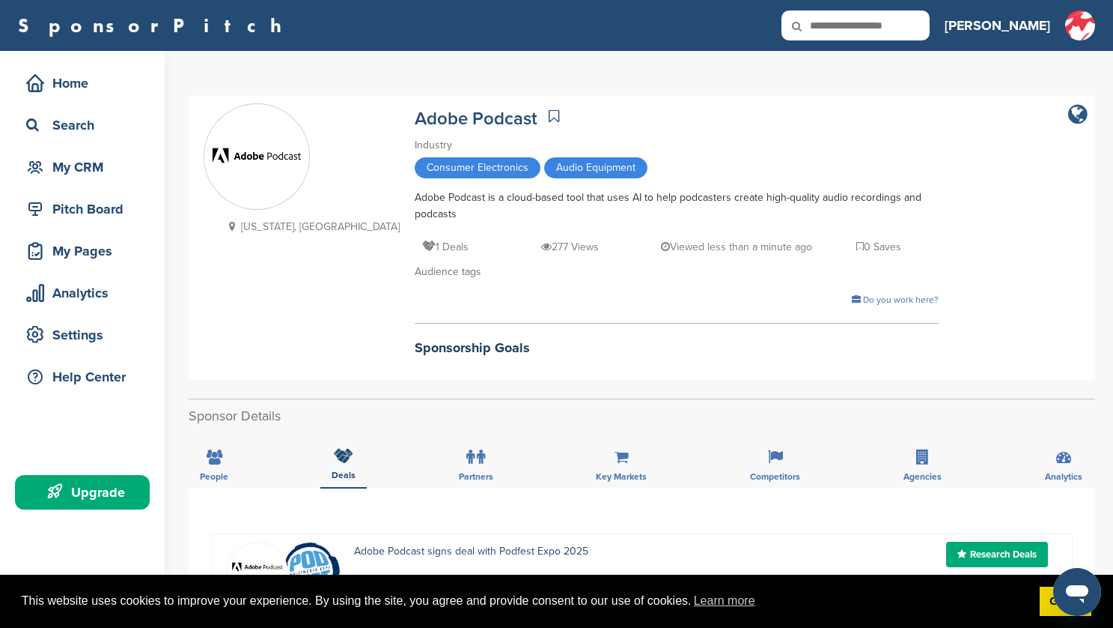
click at [1081, 110] on icon "company link" at bounding box center [1078, 114] width 19 height 22
click at [81, 124] on div "Search" at bounding box center [85, 125] width 127 height 27
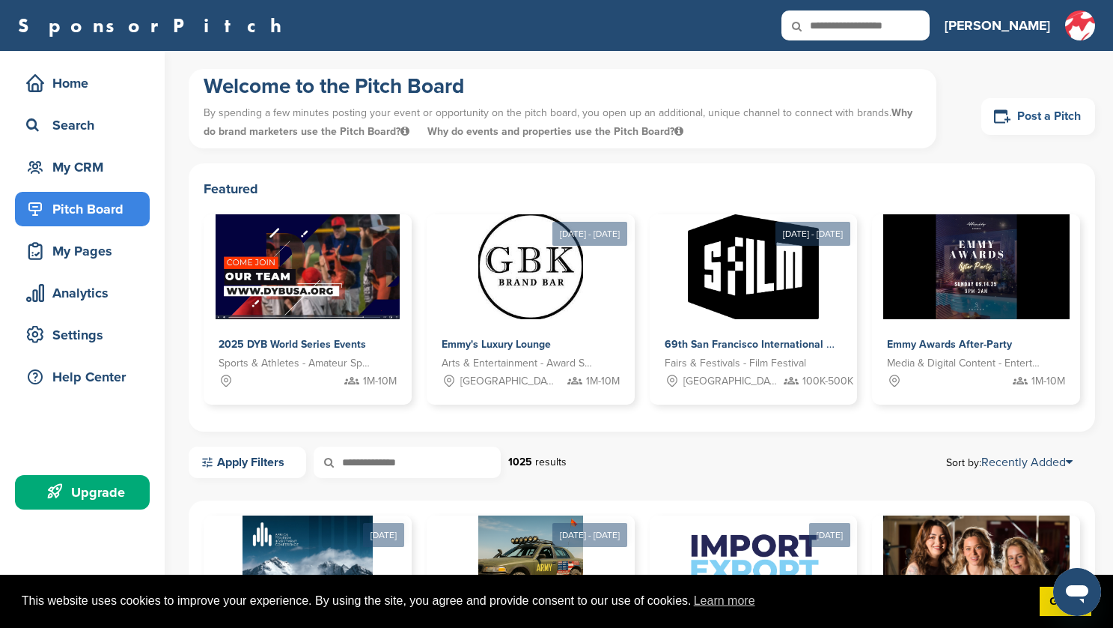
click at [1028, 121] on link "Post a Pitch" at bounding box center [1039, 116] width 114 height 37
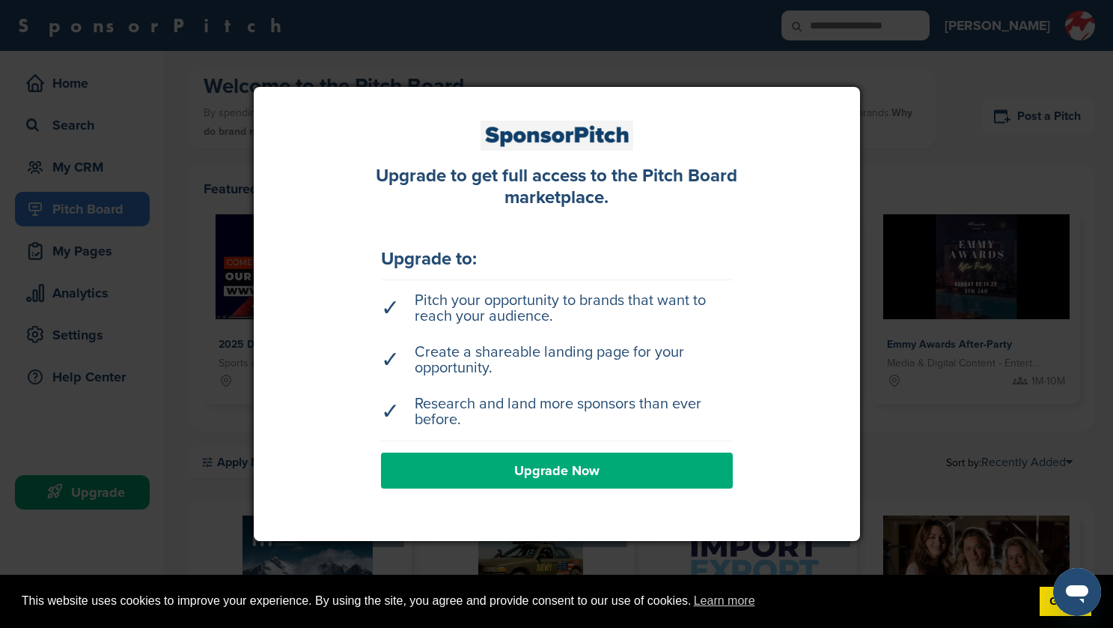
click at [967, 317] on div at bounding box center [556, 314] width 1113 height 628
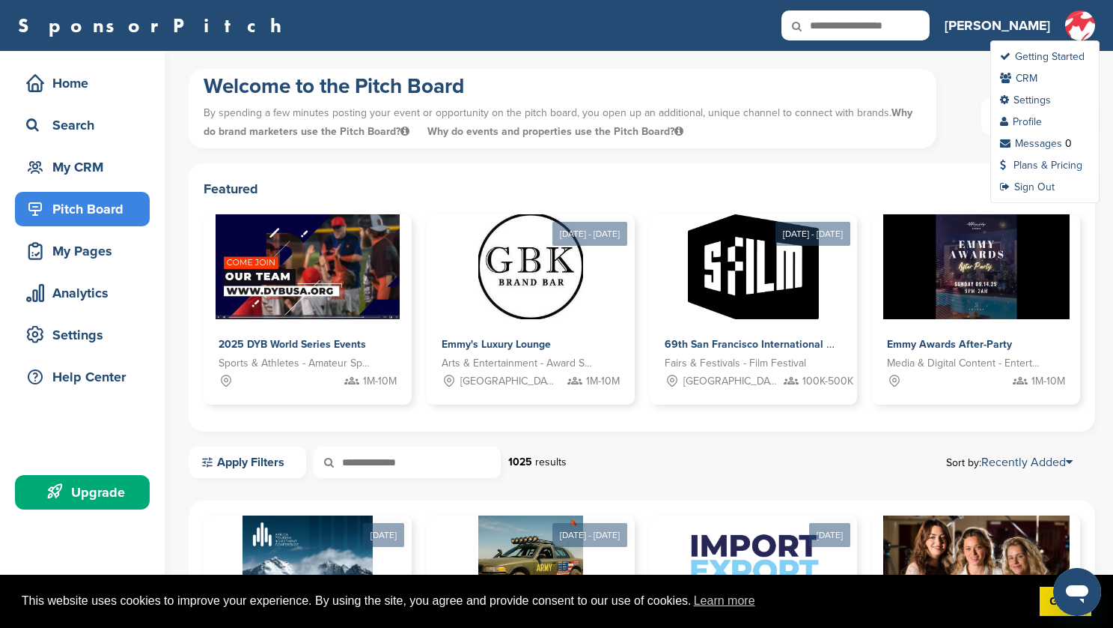
click at [1083, 24] on img at bounding box center [1081, 25] width 30 height 30
click at [1033, 78] on link "CRM" at bounding box center [1018, 78] width 37 height 13
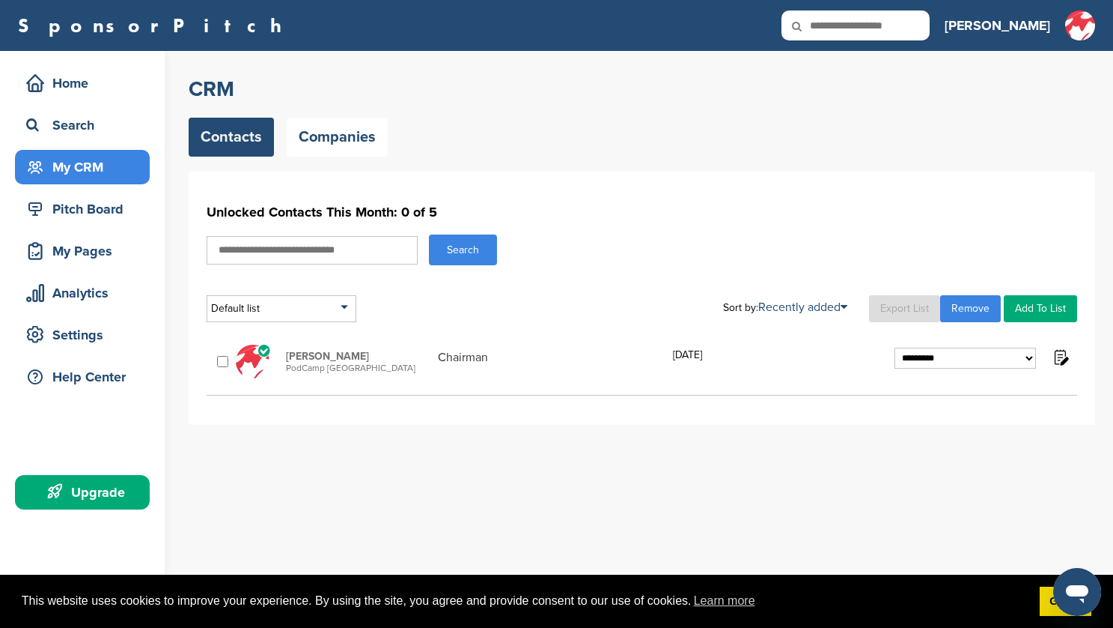
click at [1063, 359] on img at bounding box center [1060, 356] width 19 height 19
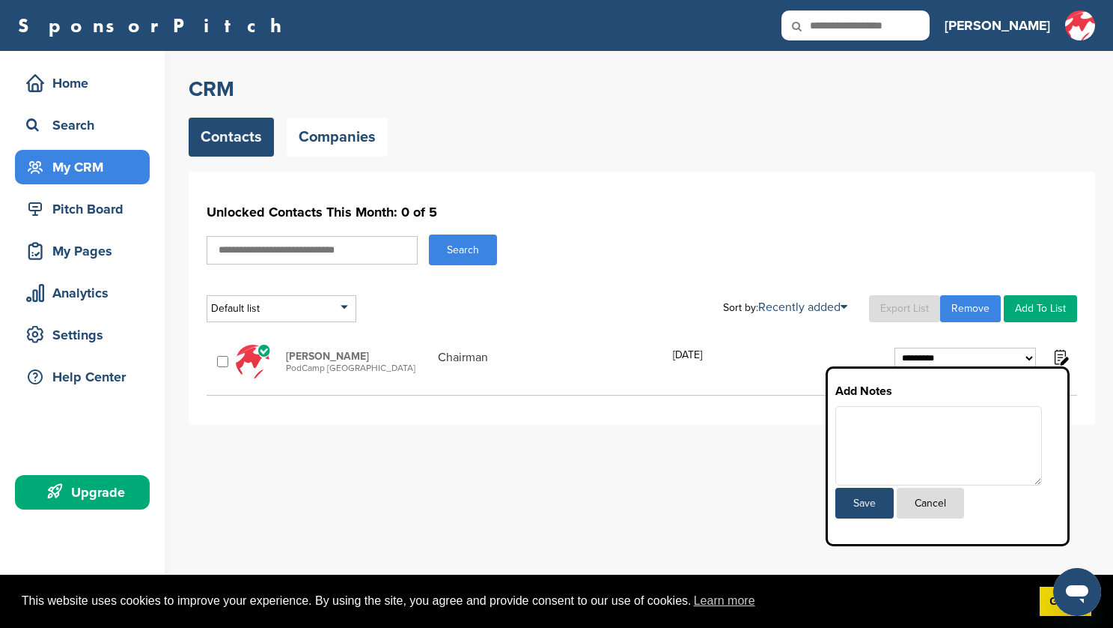
click at [721, 344] on div "**********" at bounding box center [642, 361] width 871 height 49
click at [622, 362] on div "Chairman" at bounding box center [552, 361] width 228 height 23
drag, startPoint x: 303, startPoint y: 363, endPoint x: 323, endPoint y: 357, distance: 21.8
click at [303, 363] on span "PodCamp [GEOGRAPHIC_DATA]" at bounding box center [358, 367] width 145 height 10
click at [323, 357] on span "[PERSON_NAME]" at bounding box center [358, 356] width 145 height 13
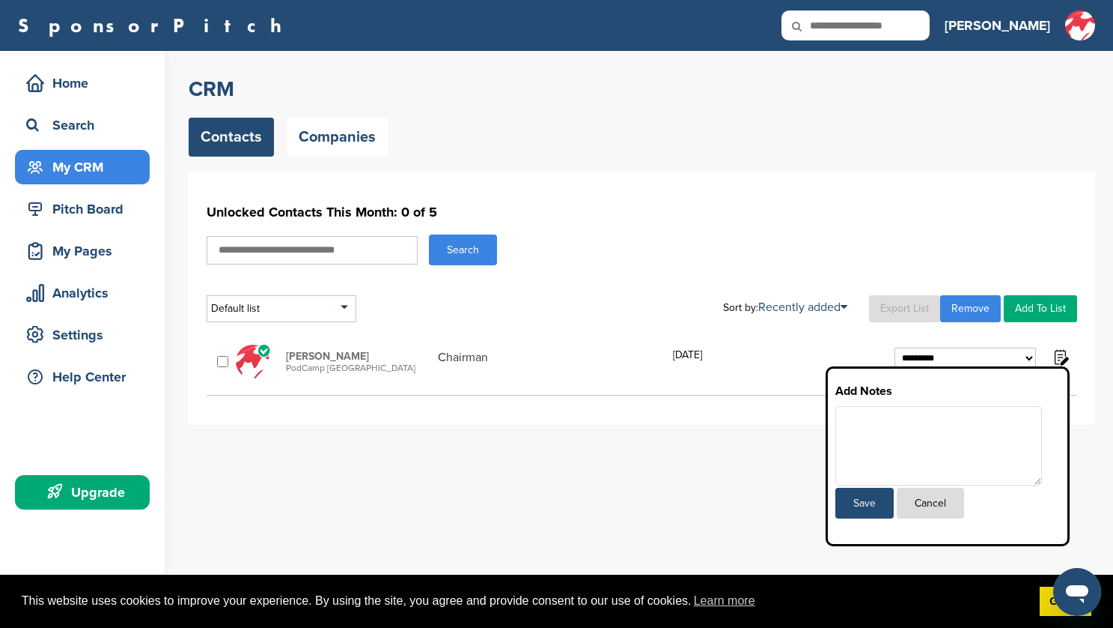
click at [938, 508] on button "Cancel" at bounding box center [930, 502] width 67 height 31
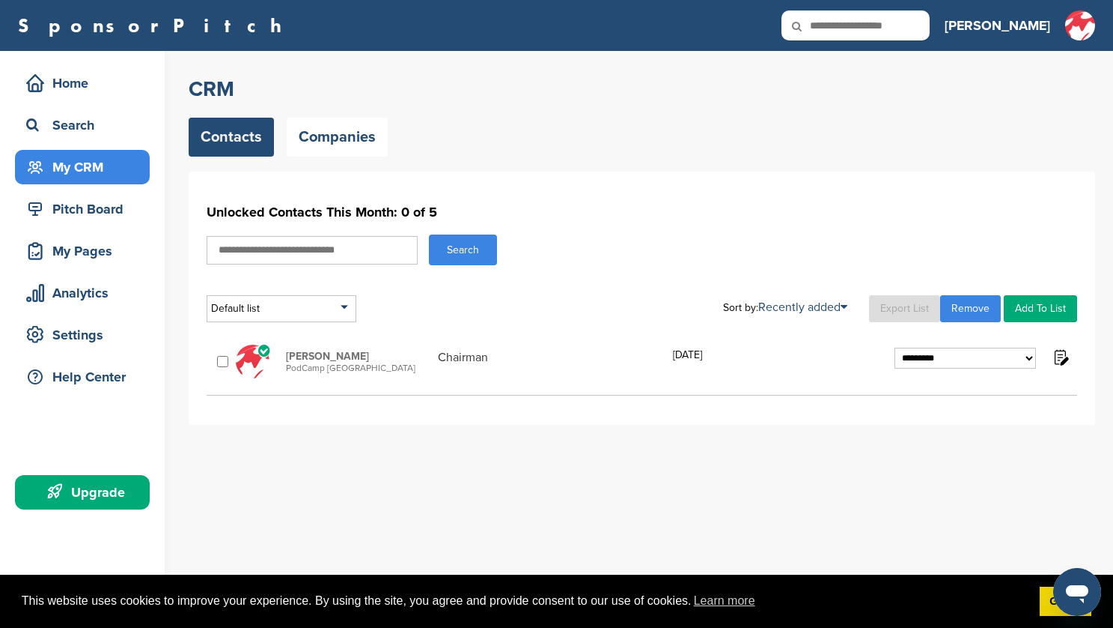
click at [947, 350] on select "**********" at bounding box center [966, 357] width 142 height 21
click at [258, 357] on icon at bounding box center [263, 350] width 11 height 13
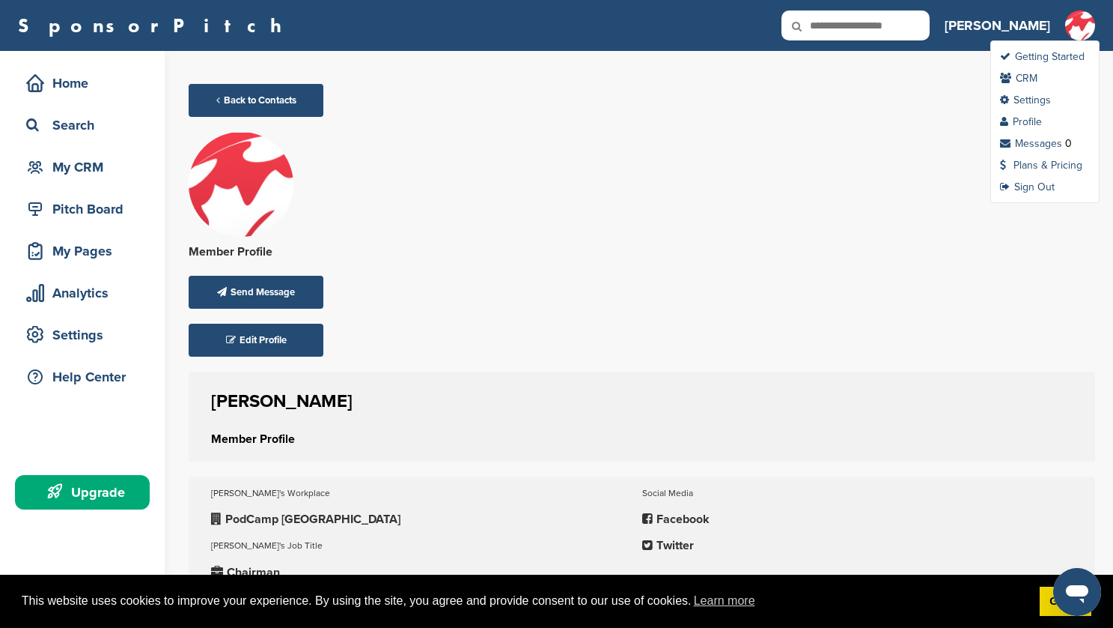
click at [1077, 10] on img at bounding box center [1081, 25] width 30 height 30
click at [1048, 165] on link "Plans & Pricing" at bounding box center [1041, 165] width 82 height 13
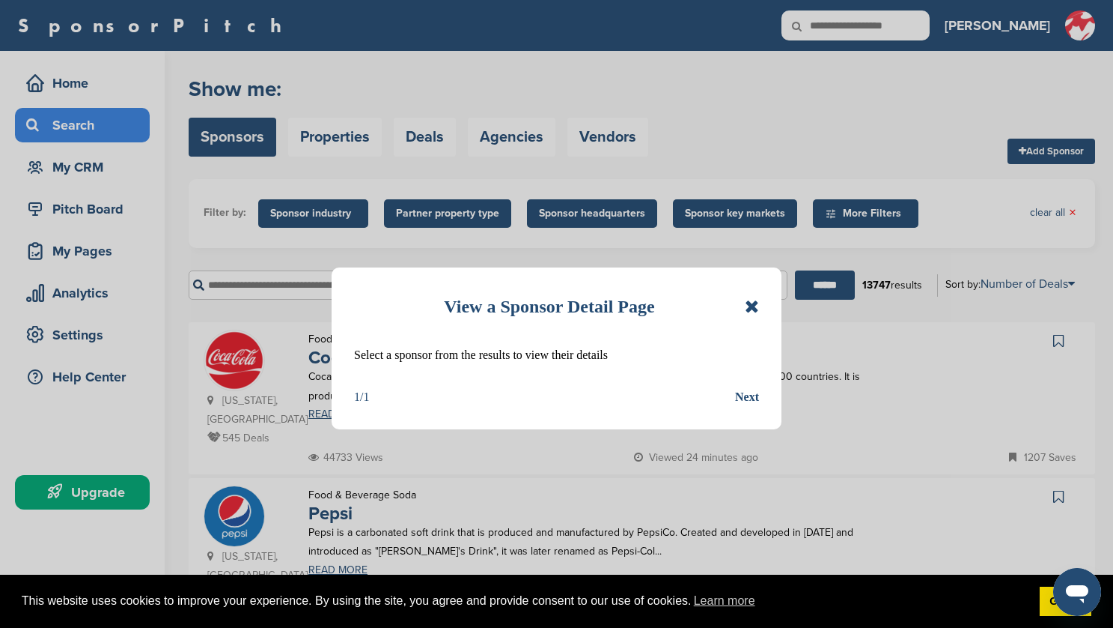
click at [756, 303] on icon at bounding box center [752, 306] width 14 height 18
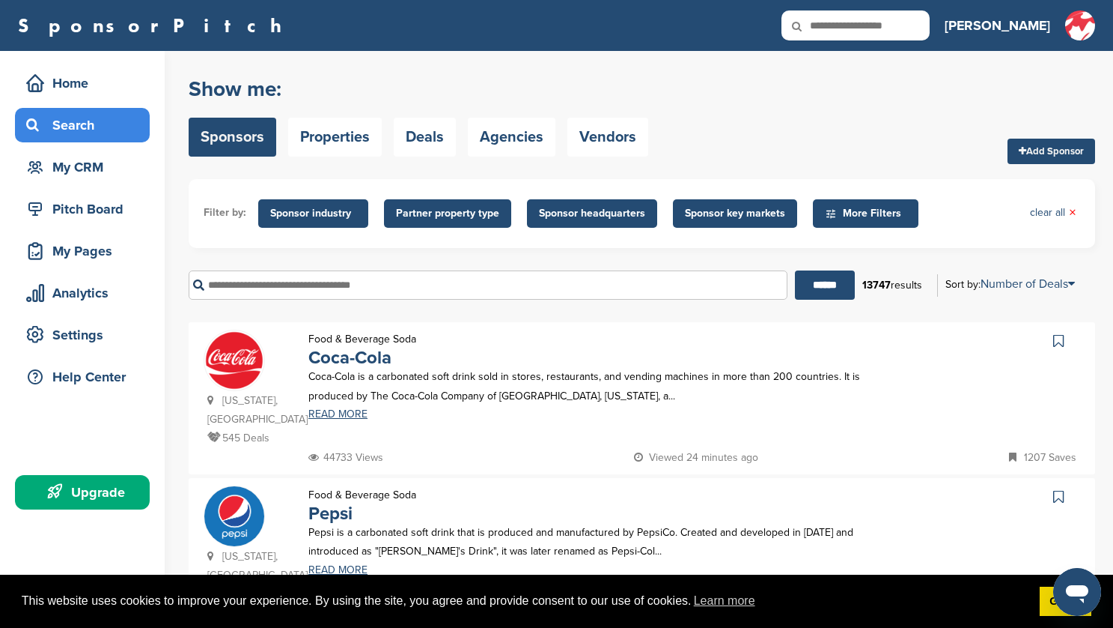
click at [456, 277] on input "text" at bounding box center [488, 284] width 599 height 29
click at [795, 270] on input "******" at bounding box center [825, 284] width 60 height 29
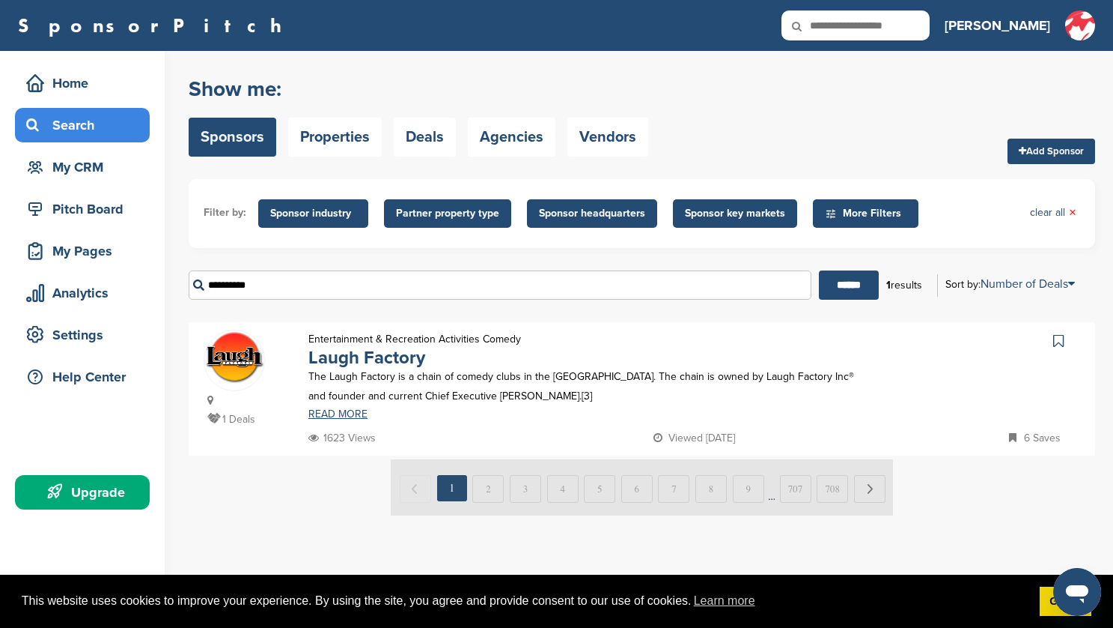
click at [413, 297] on input "**********" at bounding box center [500, 284] width 623 height 29
type input "********"
click at [819, 270] on input "******" at bounding box center [849, 284] width 60 height 29
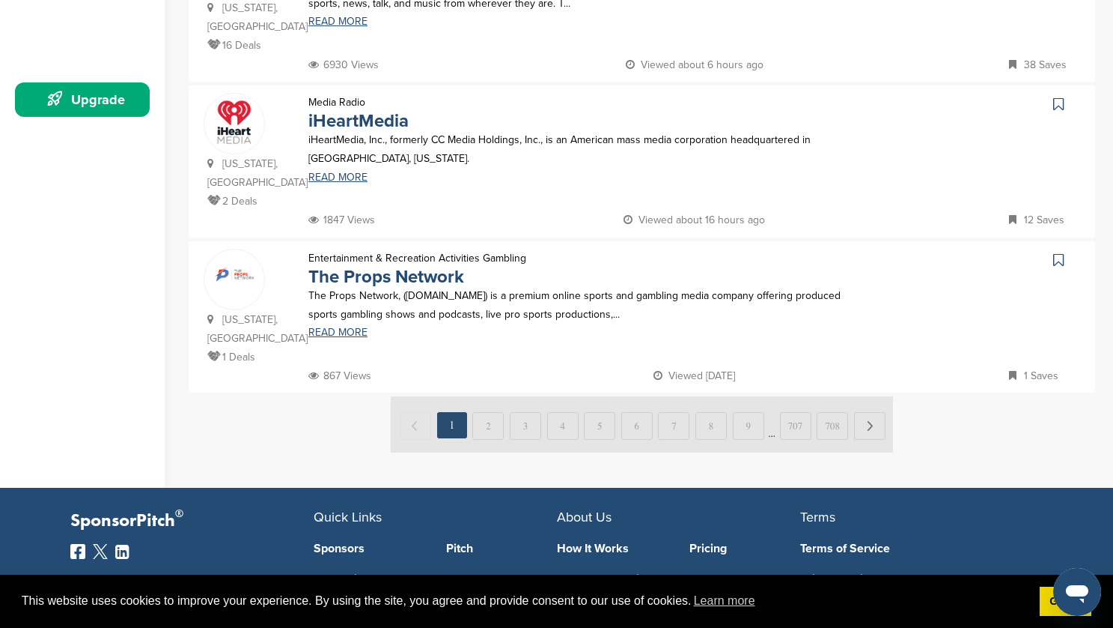
scroll to position [561, 0]
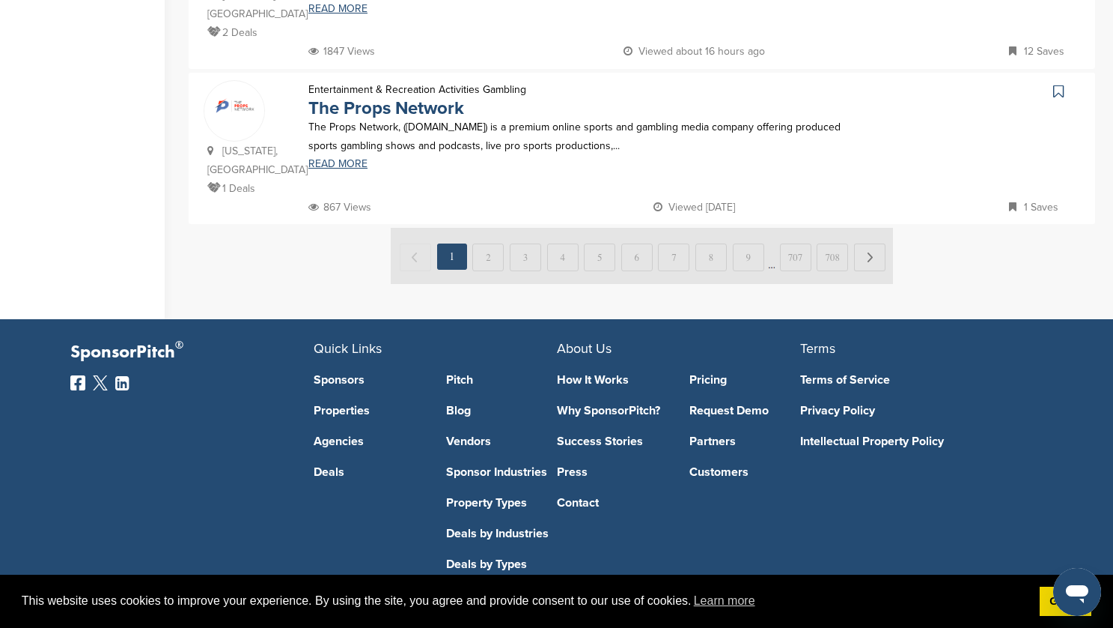
click at [489, 228] on img at bounding box center [642, 256] width 502 height 56
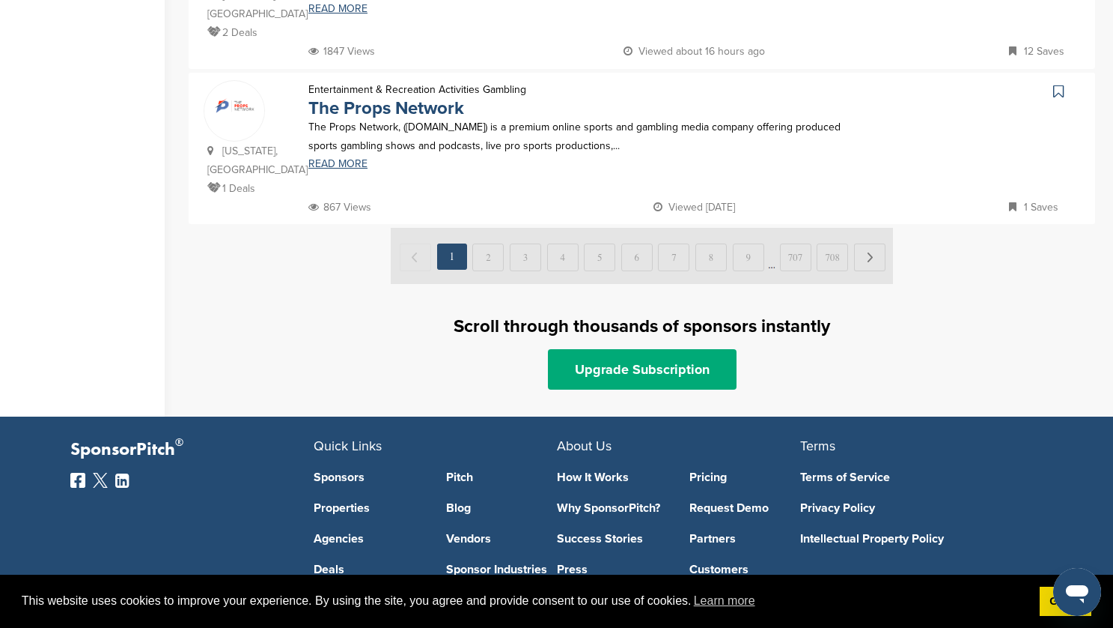
click at [563, 231] on img at bounding box center [642, 256] width 502 height 56
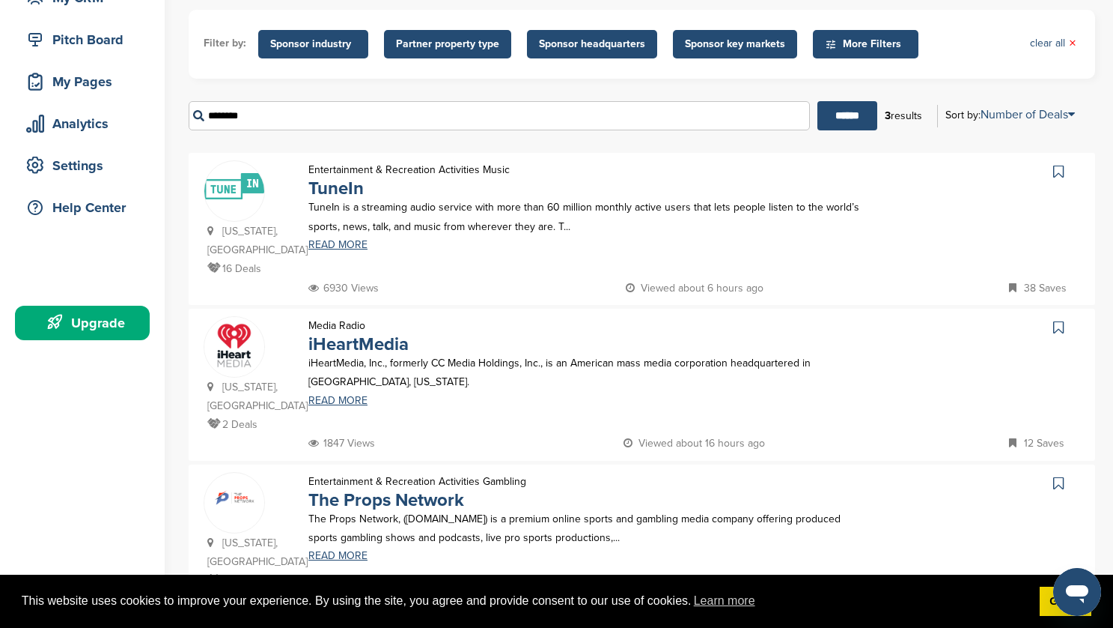
scroll to position [0, 0]
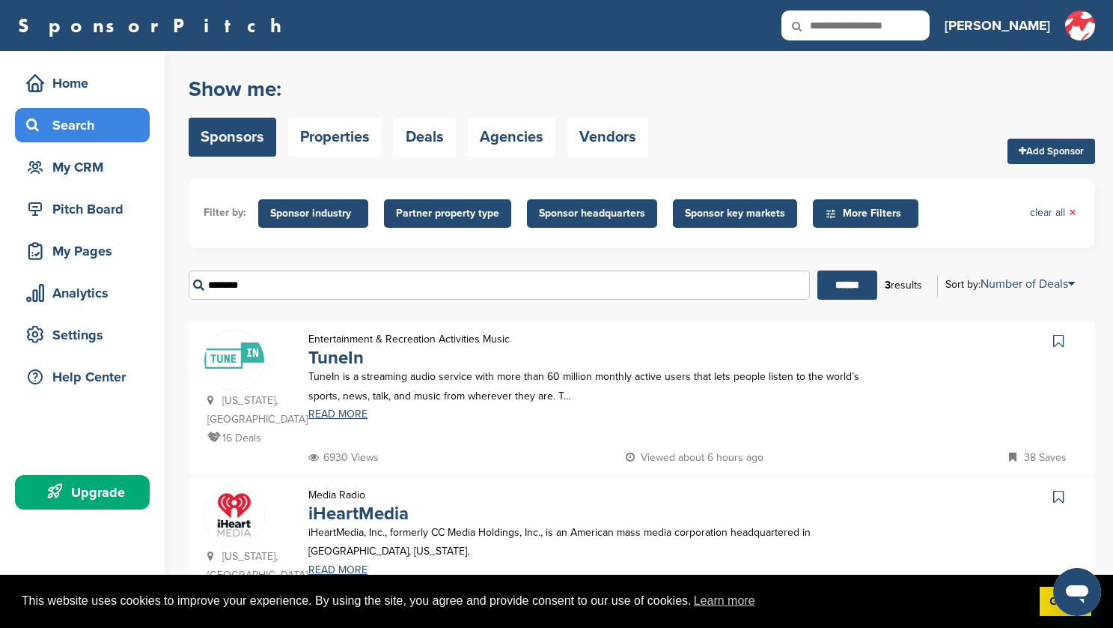
click at [874, 218] on span "More Filters" at bounding box center [868, 213] width 86 height 16
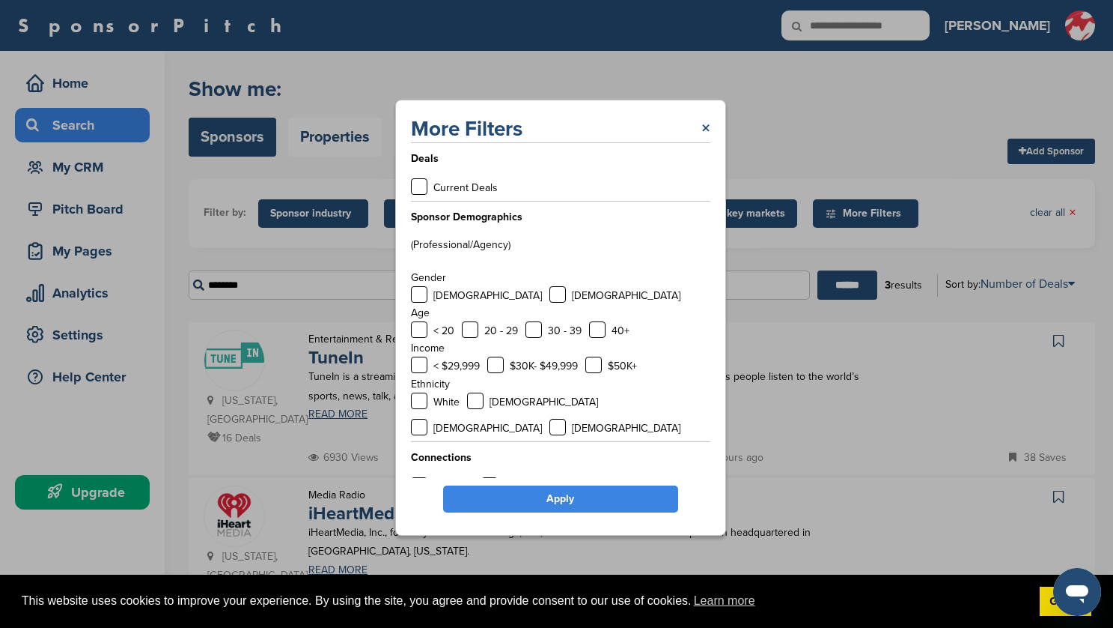
click at [422, 477] on label at bounding box center [419, 485] width 16 height 16
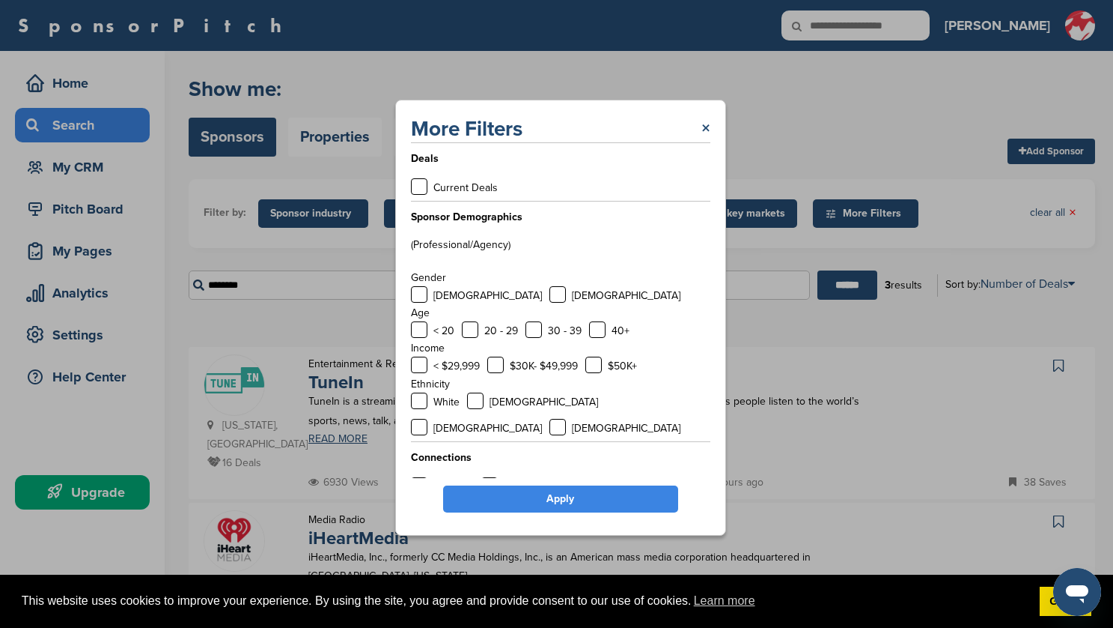
click at [493, 477] on label at bounding box center [489, 485] width 16 height 16
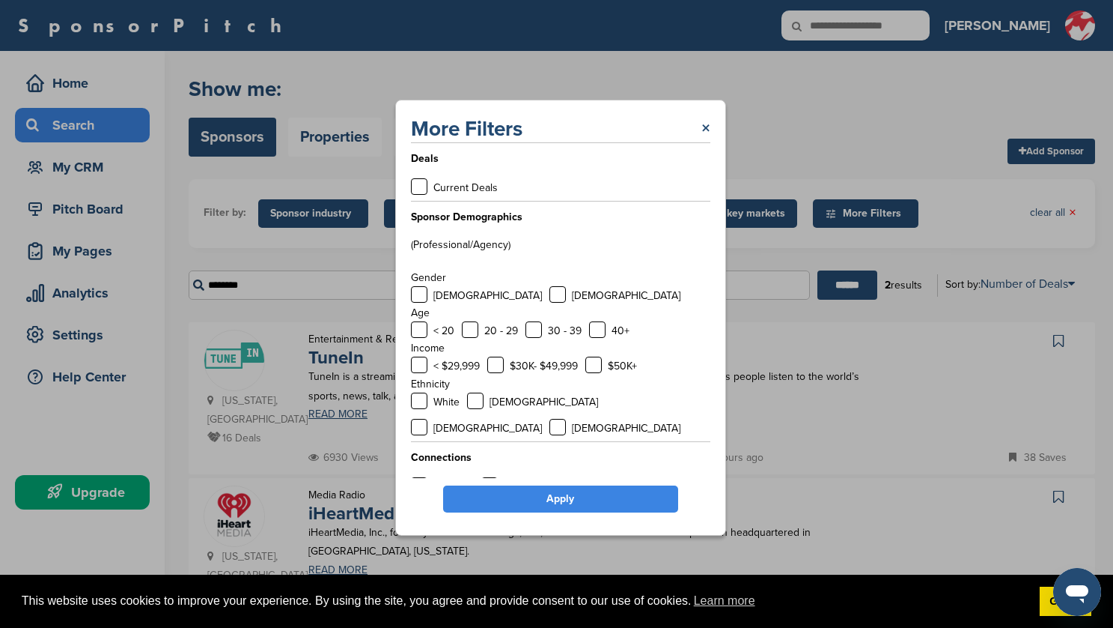
click at [538, 498] on link "Apply" at bounding box center [560, 498] width 235 height 27
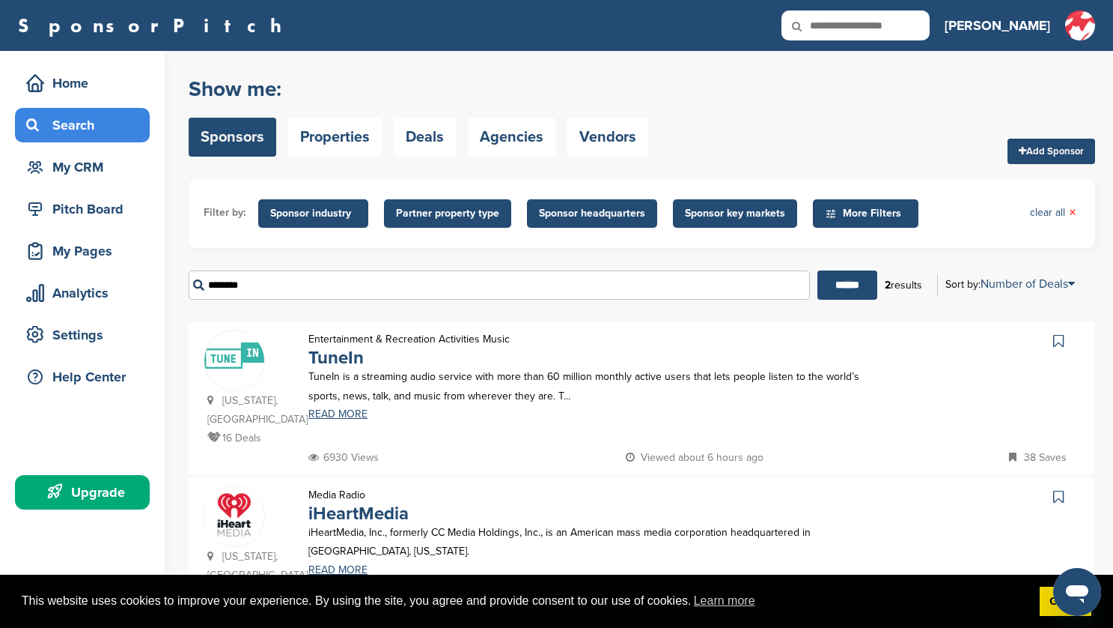
scroll to position [9, 0]
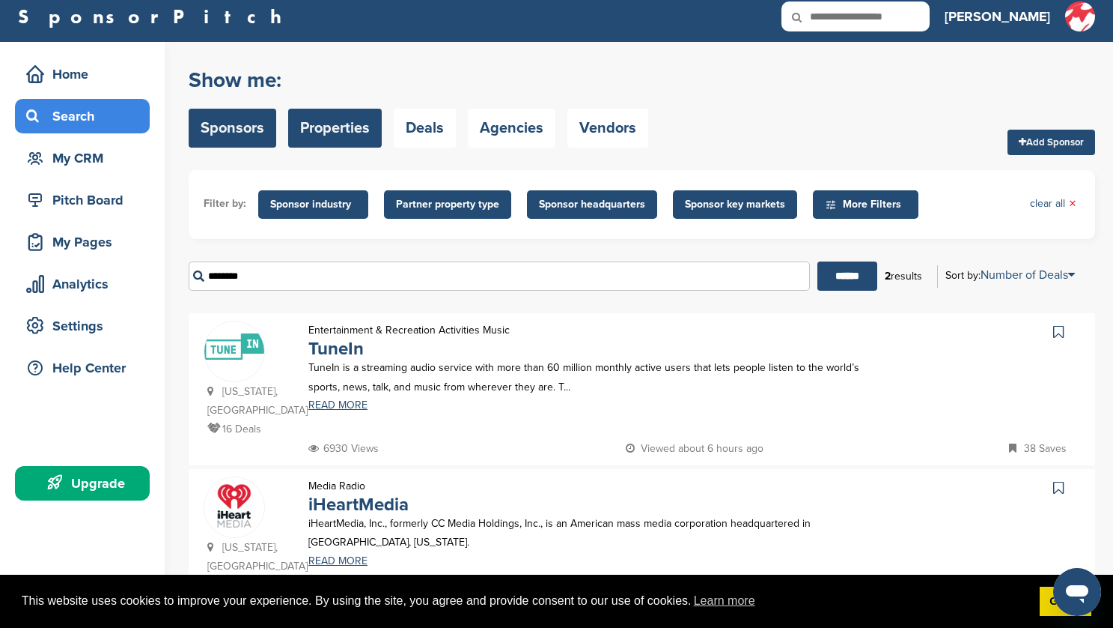
click at [353, 127] on link "Properties" at bounding box center [335, 128] width 94 height 39
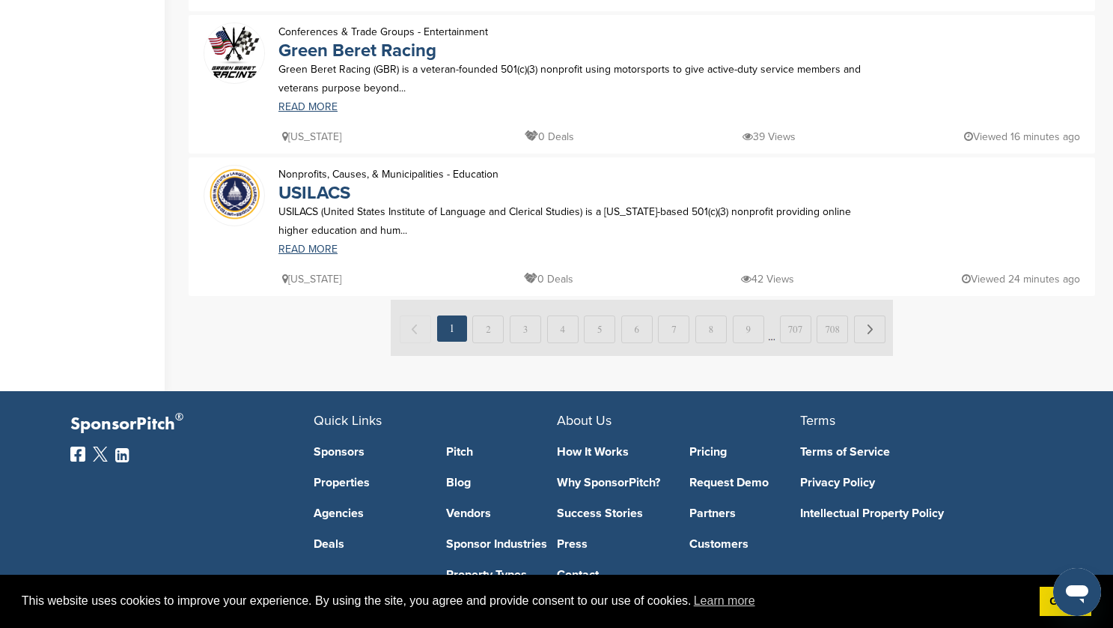
scroll to position [706, 0]
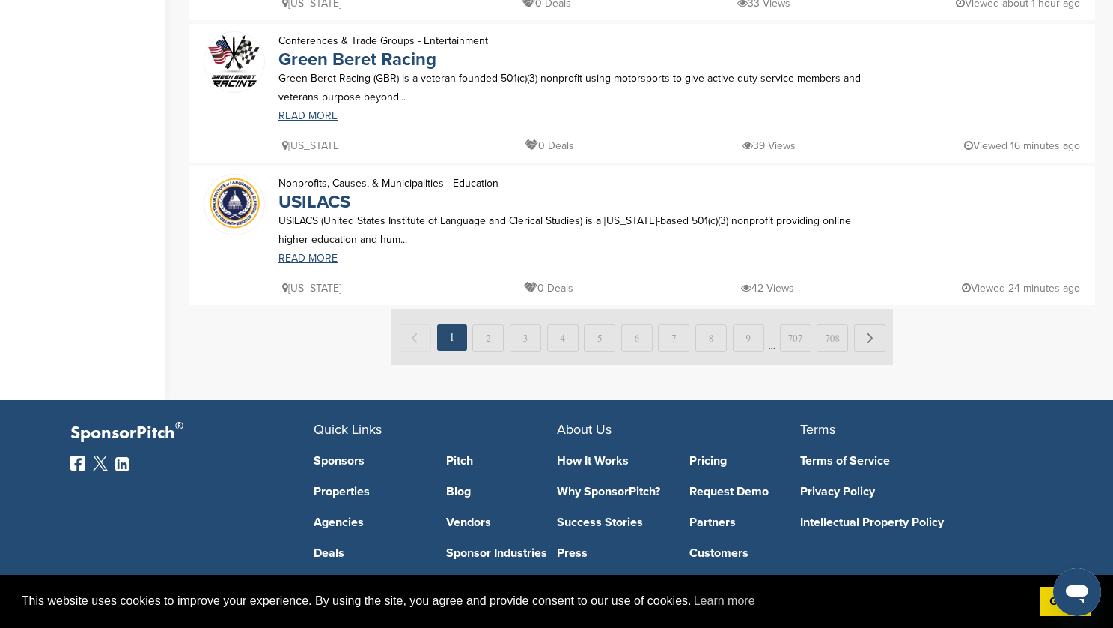
drag, startPoint x: 488, startPoint y: 335, endPoint x: 476, endPoint y: 326, distance: 15.2
click at [488, 335] on img at bounding box center [642, 337] width 502 height 56
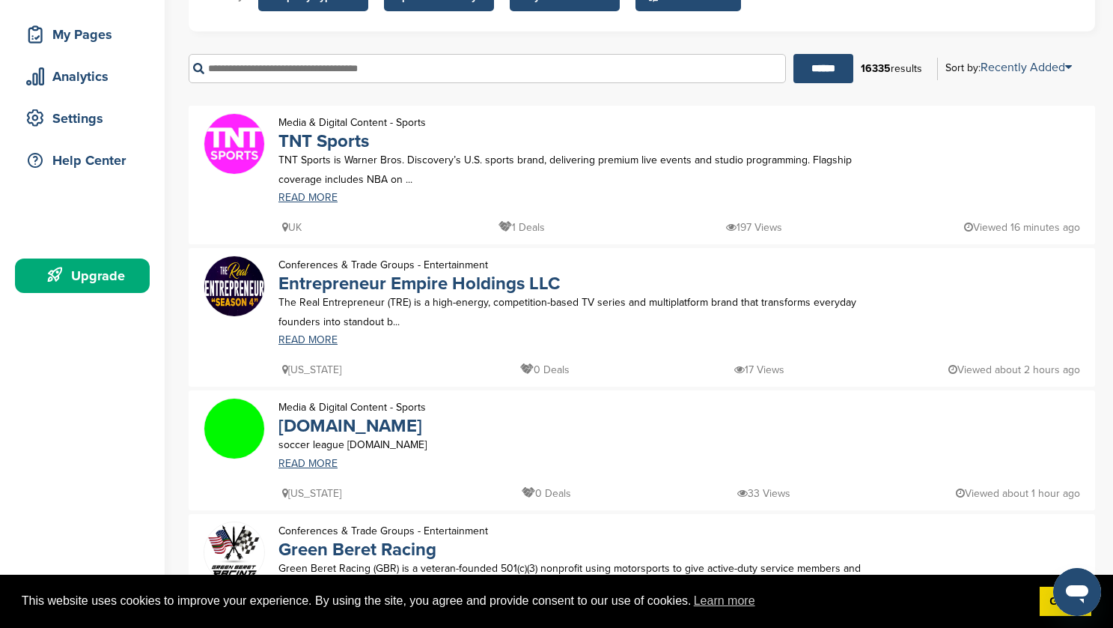
scroll to position [0, 0]
